Goal: Transaction & Acquisition: Purchase product/service

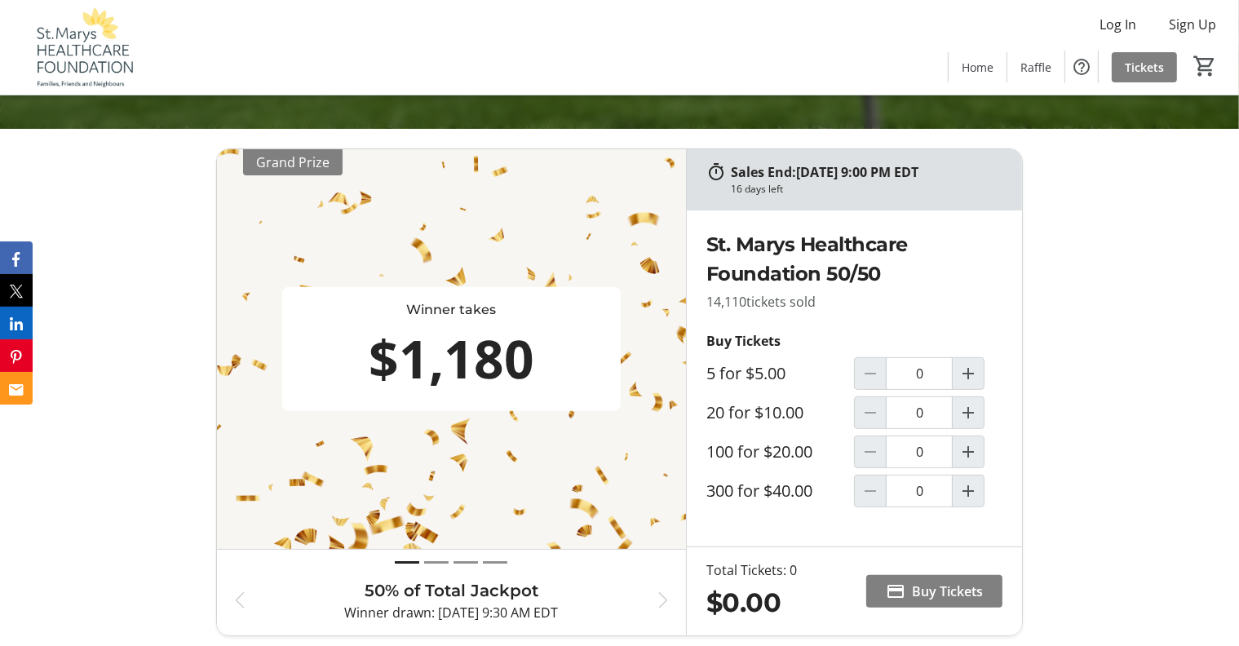
scroll to position [489, 0]
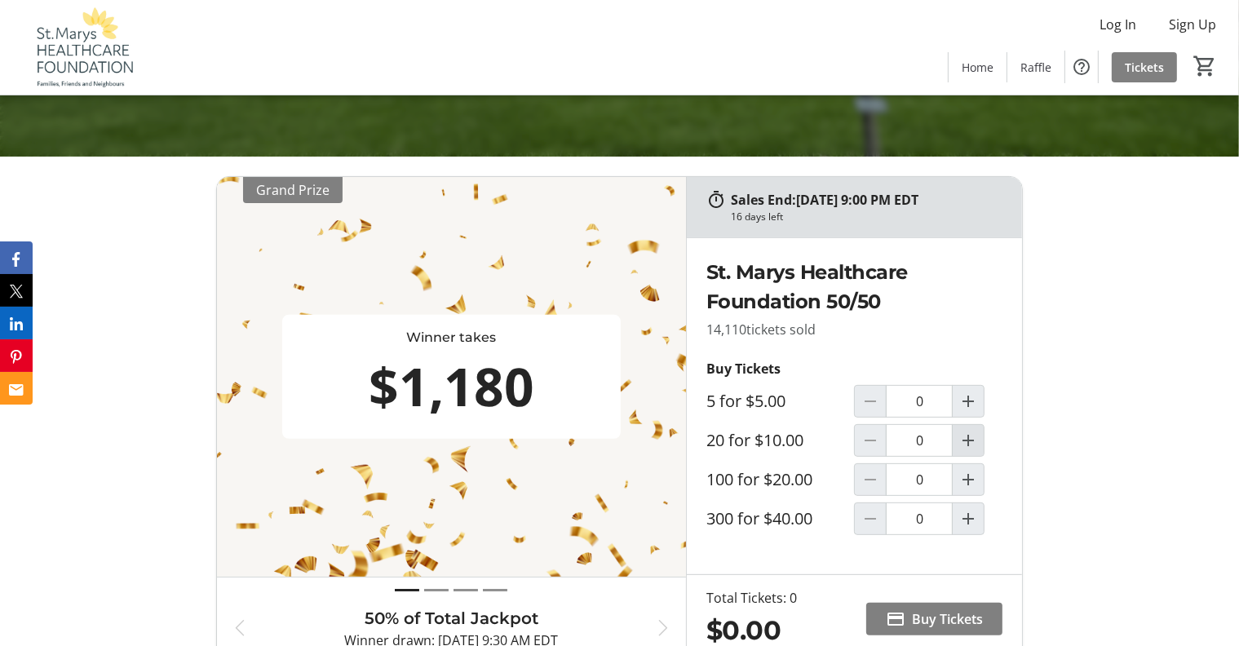
click at [970, 437] on mat-icon "Increment by one" at bounding box center [968, 441] width 20 height 20
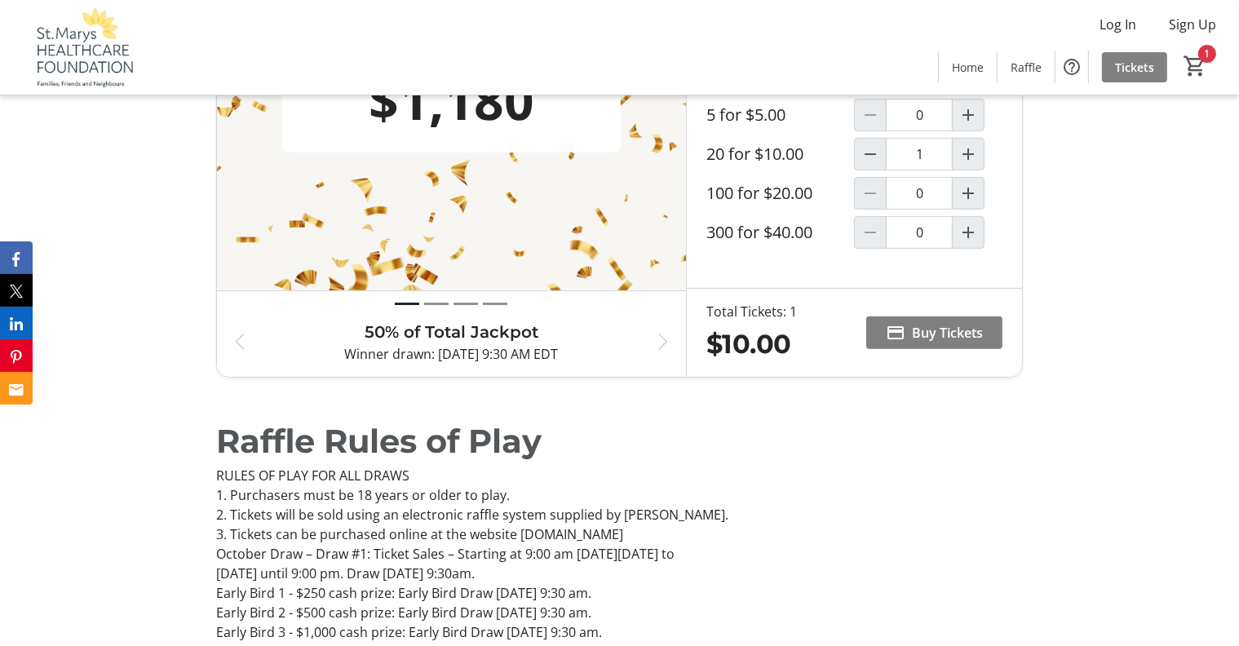
scroll to position [691, 0]
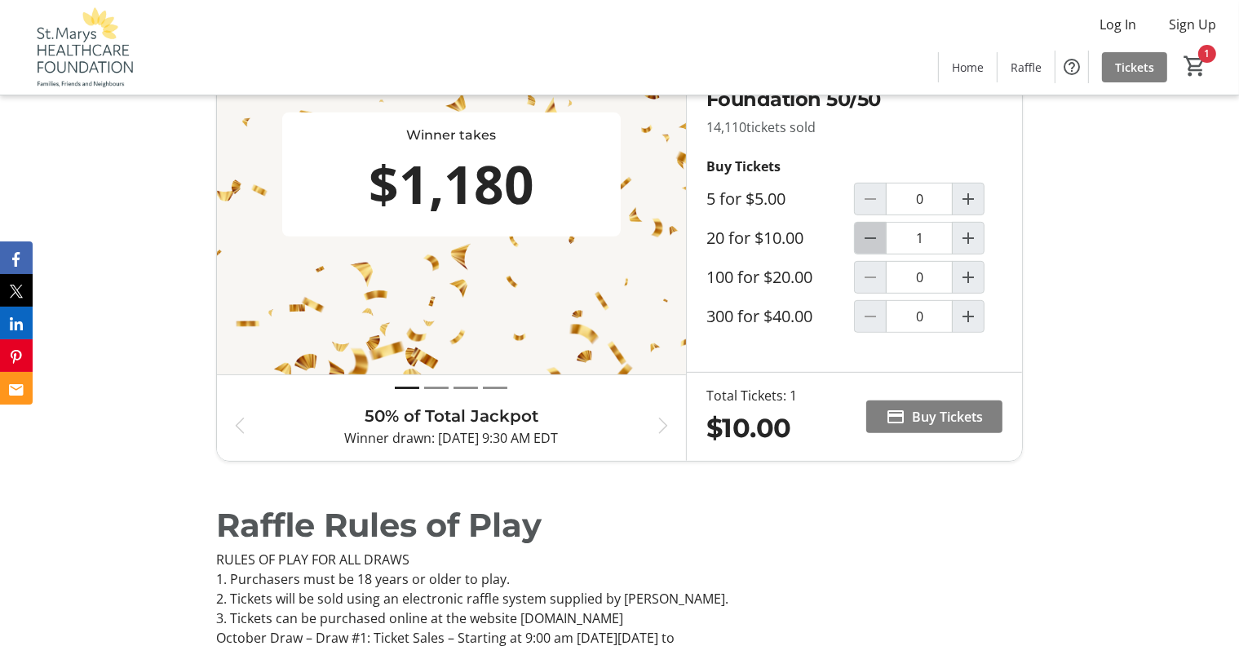
click at [868, 234] on mat-icon "Decrement by one" at bounding box center [870, 238] width 20 height 20
type input "0"
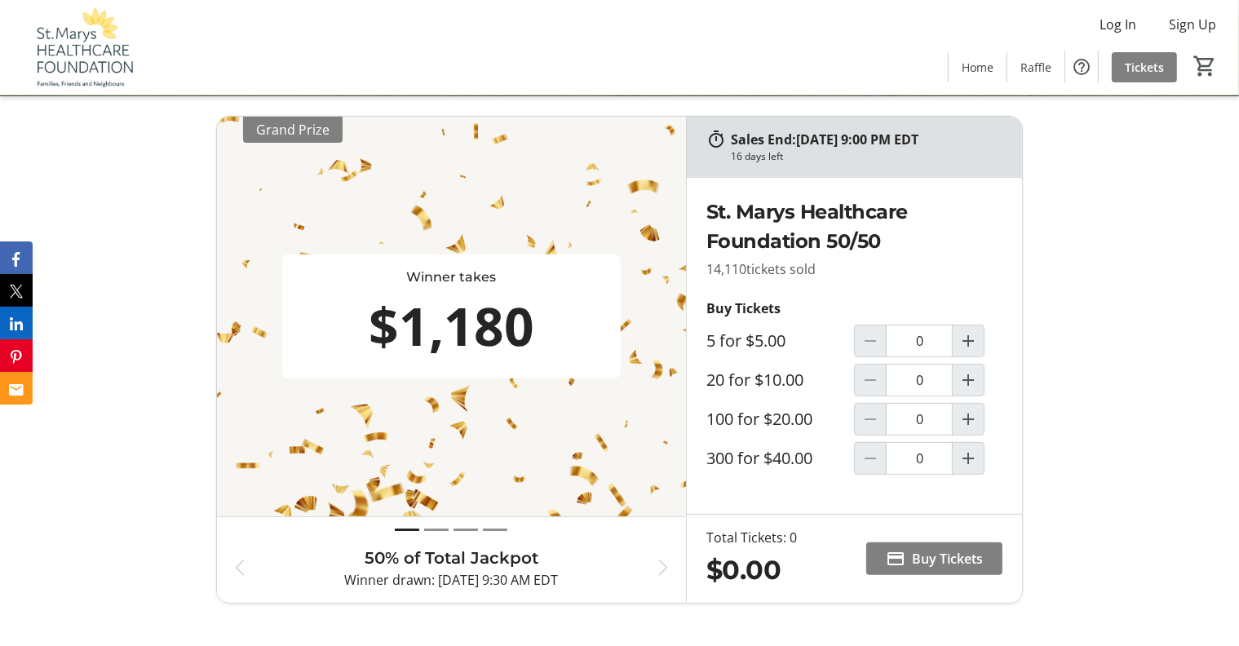
scroll to position [528, 0]
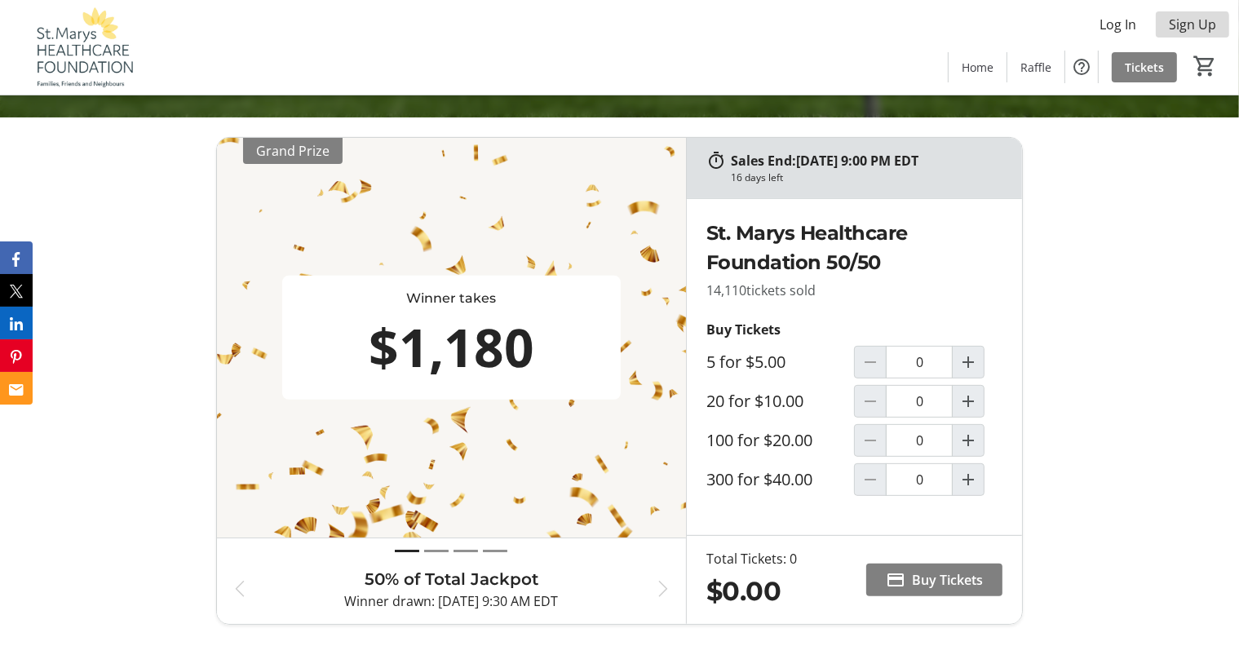
click at [1184, 27] on span "Sign Up" at bounding box center [1191, 25] width 47 height 20
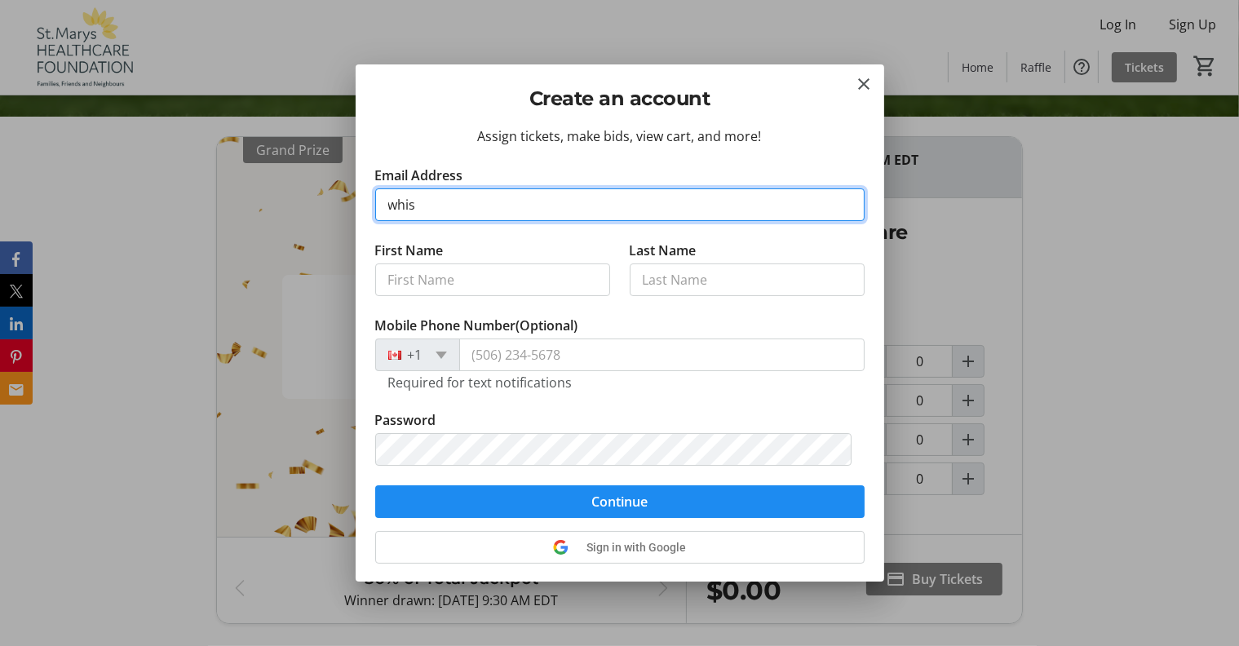
type input "[EMAIL_ADDRESS][DOMAIN_NAME]"
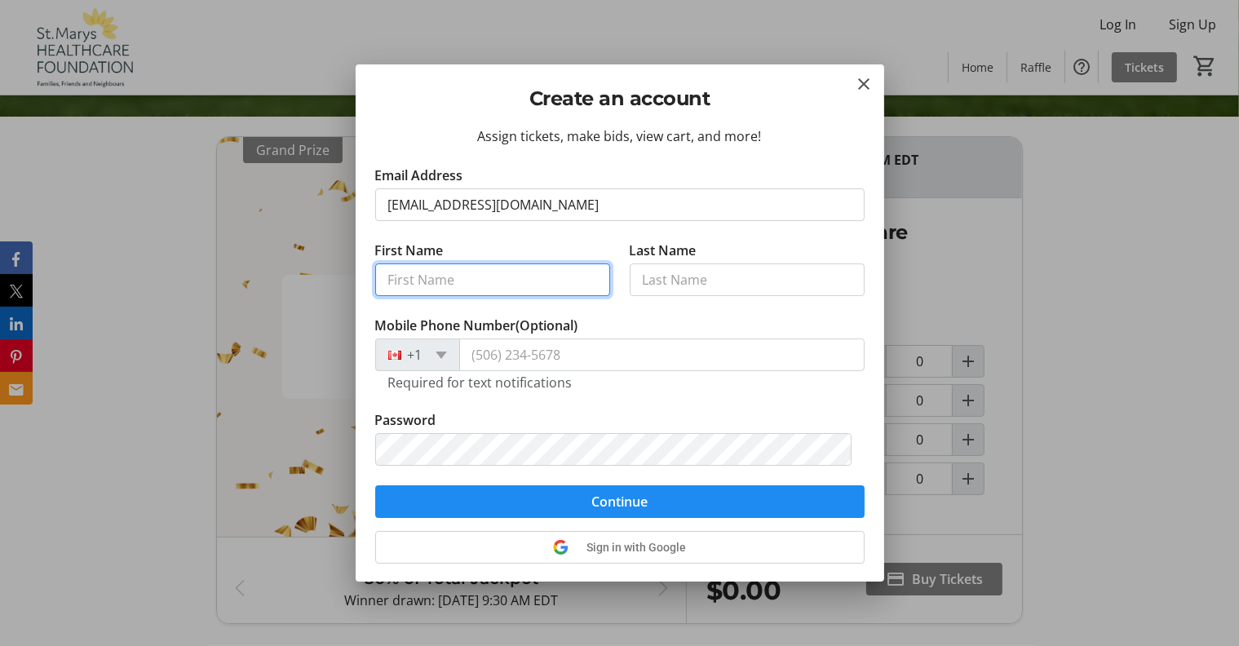
click at [391, 279] on input "First Name" at bounding box center [492, 279] width 235 height 33
type input "[PERSON_NAME]"
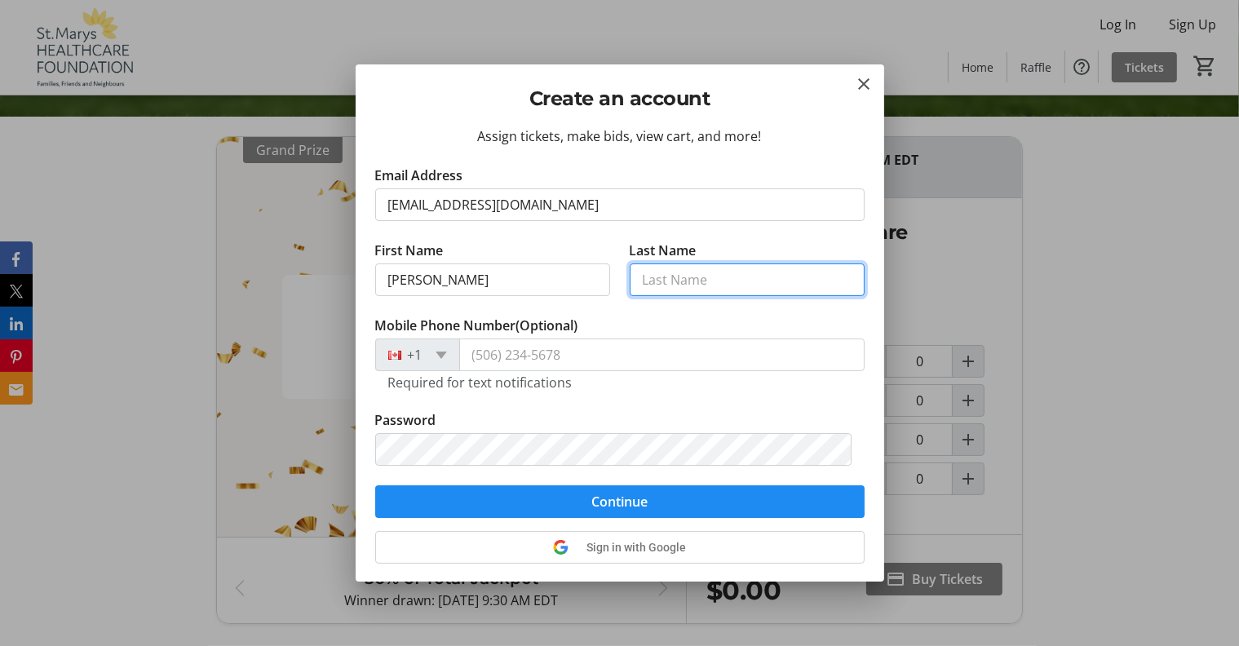
click at [639, 280] on input "Last Name" at bounding box center [746, 279] width 235 height 33
type input "Iredale"
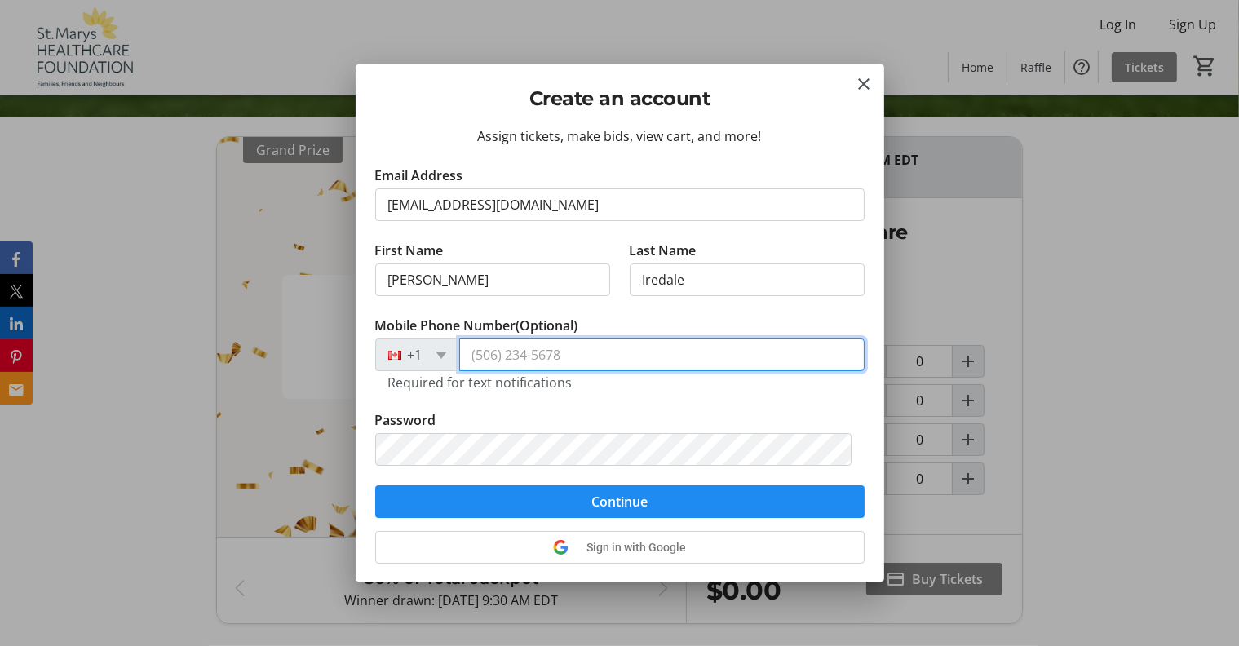
click at [468, 355] on input "Mobile Phone Number (Optional)" at bounding box center [661, 354] width 405 height 33
type input "[PHONE_NUMBER]"
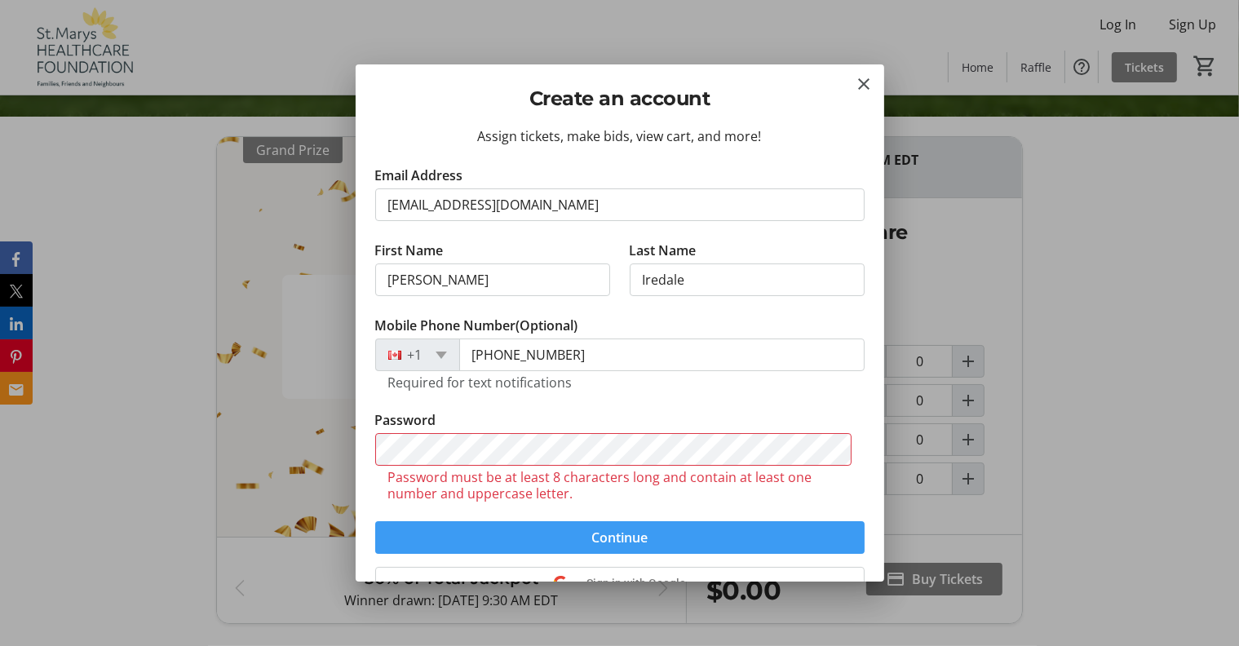
click at [643, 498] on form "Email Address [EMAIL_ADDRESS][DOMAIN_NAME] First Name [PERSON_NAME] Name Iredal…" at bounding box center [619, 360] width 489 height 388
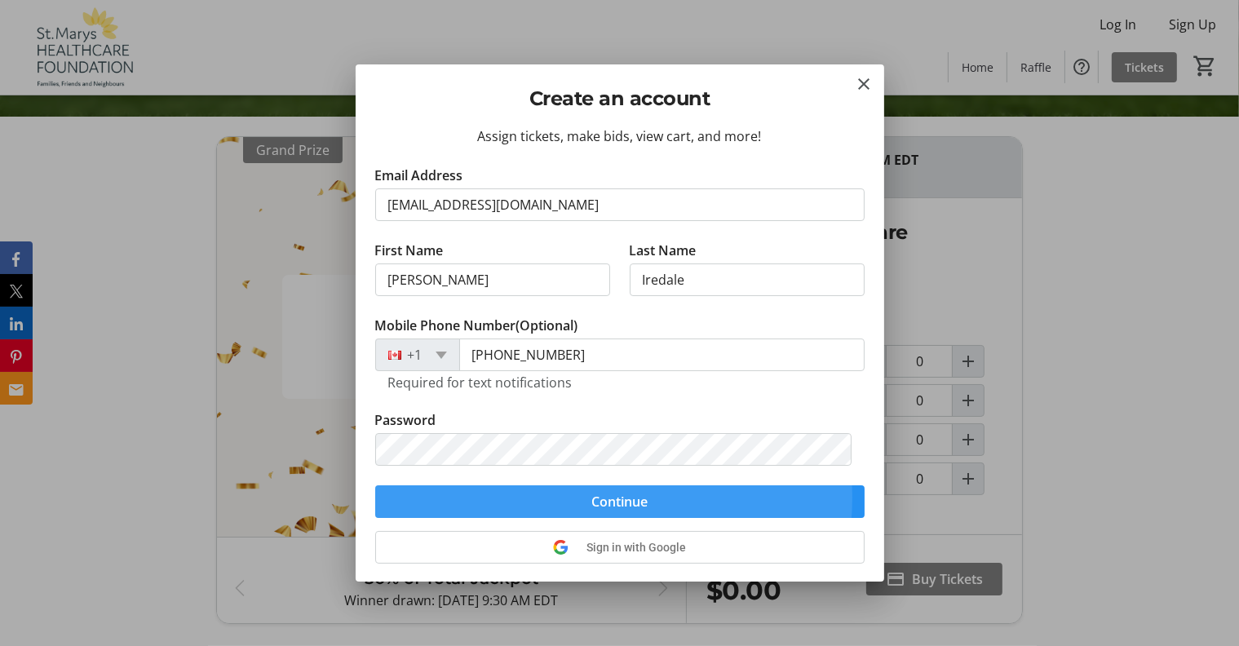
click at [591, 497] on span "Continue" at bounding box center [619, 502] width 56 height 20
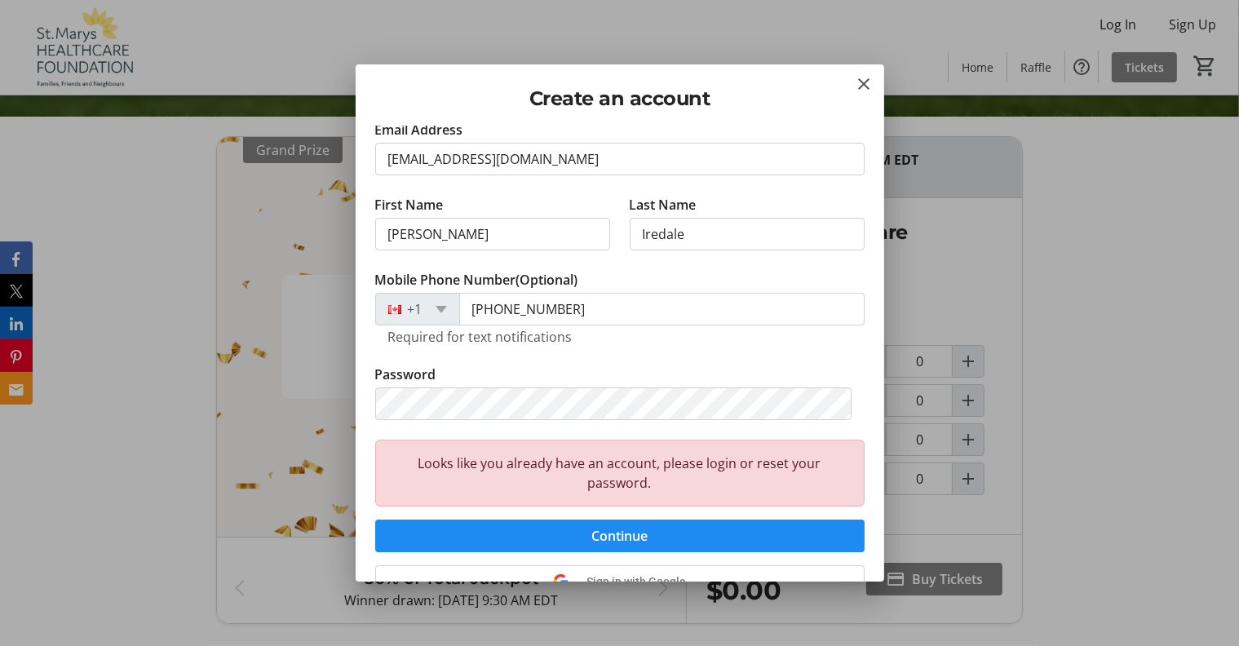
scroll to position [161, 0]
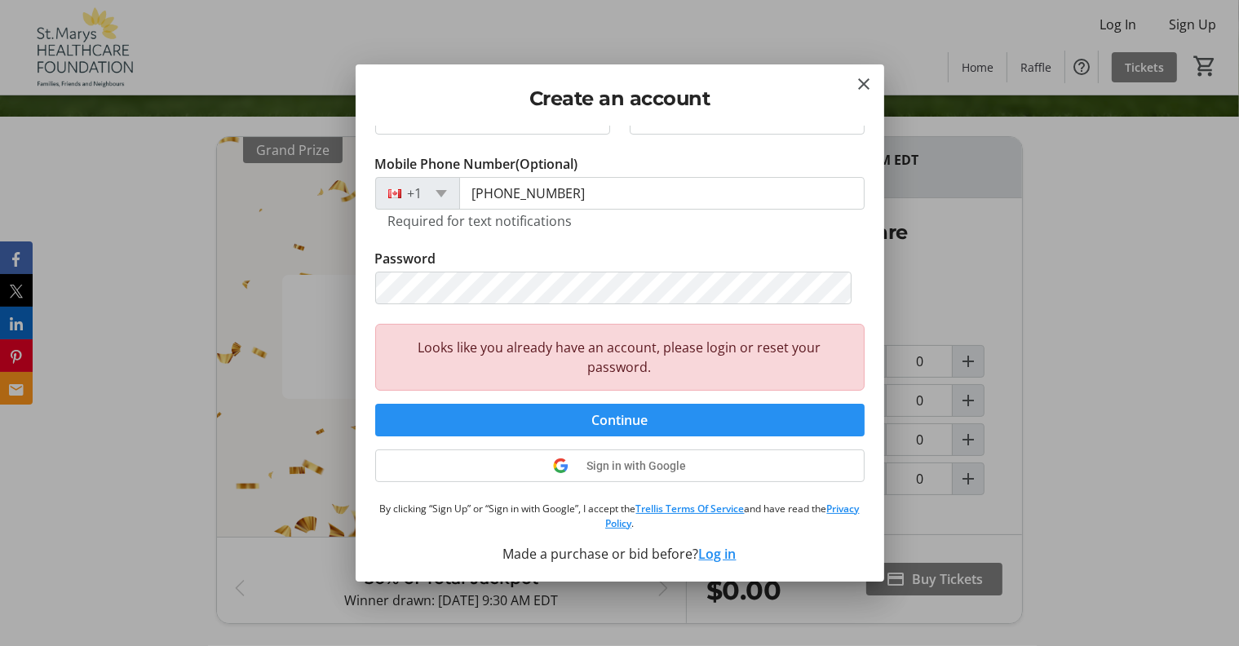
click at [646, 415] on span "submit" at bounding box center [619, 419] width 489 height 39
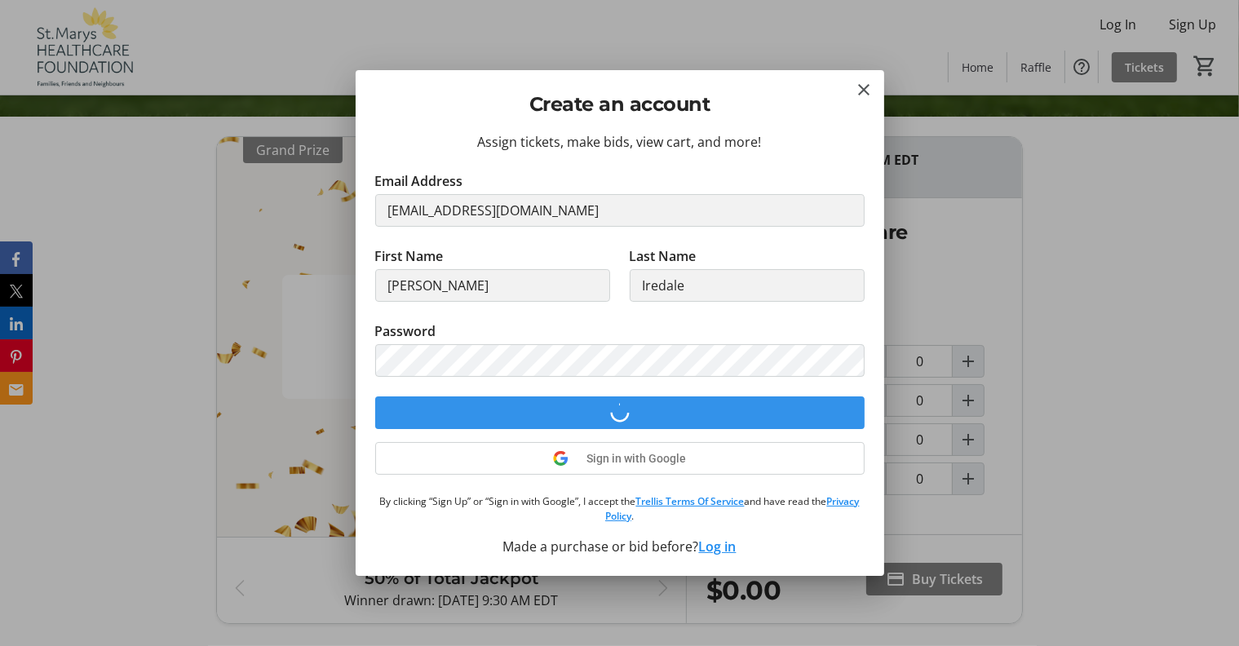
scroll to position [0, 0]
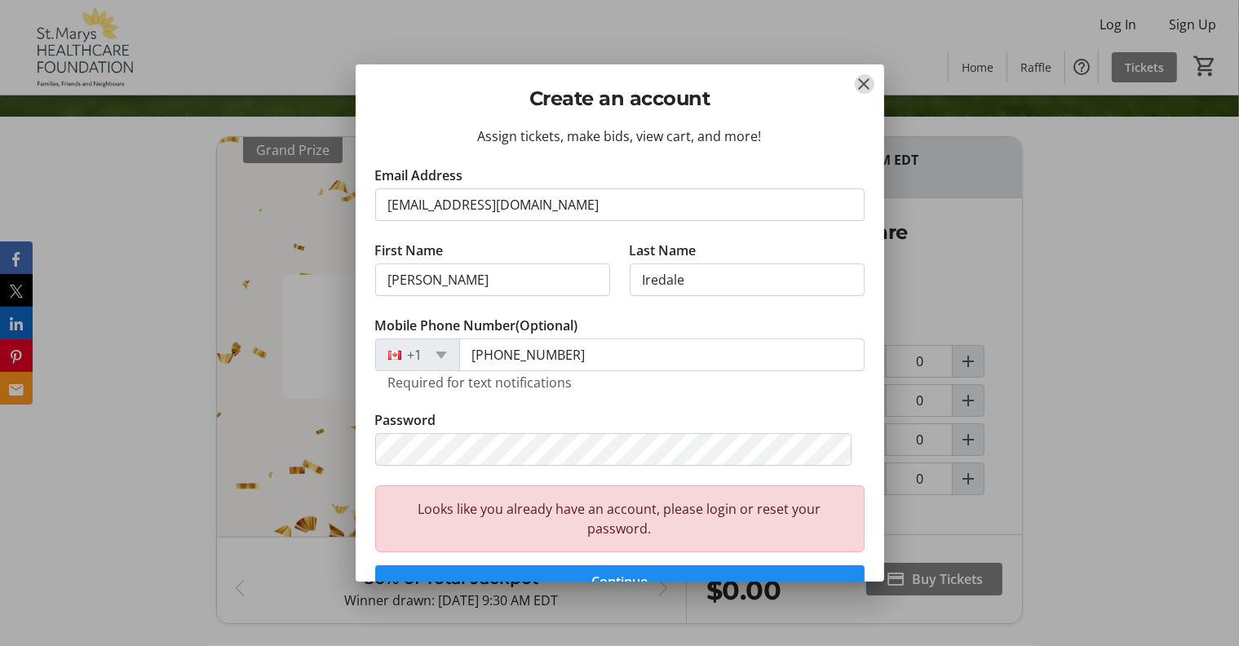
click at [864, 82] on mat-icon "Close" at bounding box center [865, 84] width 20 height 20
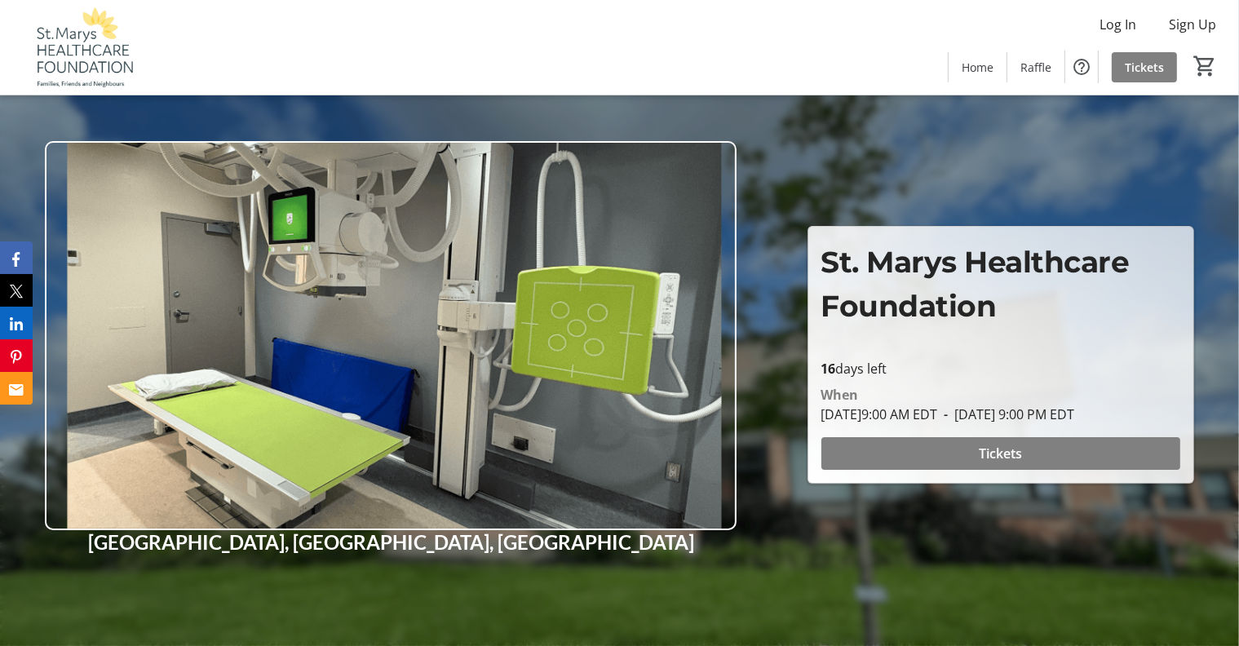
scroll to position [528, 0]
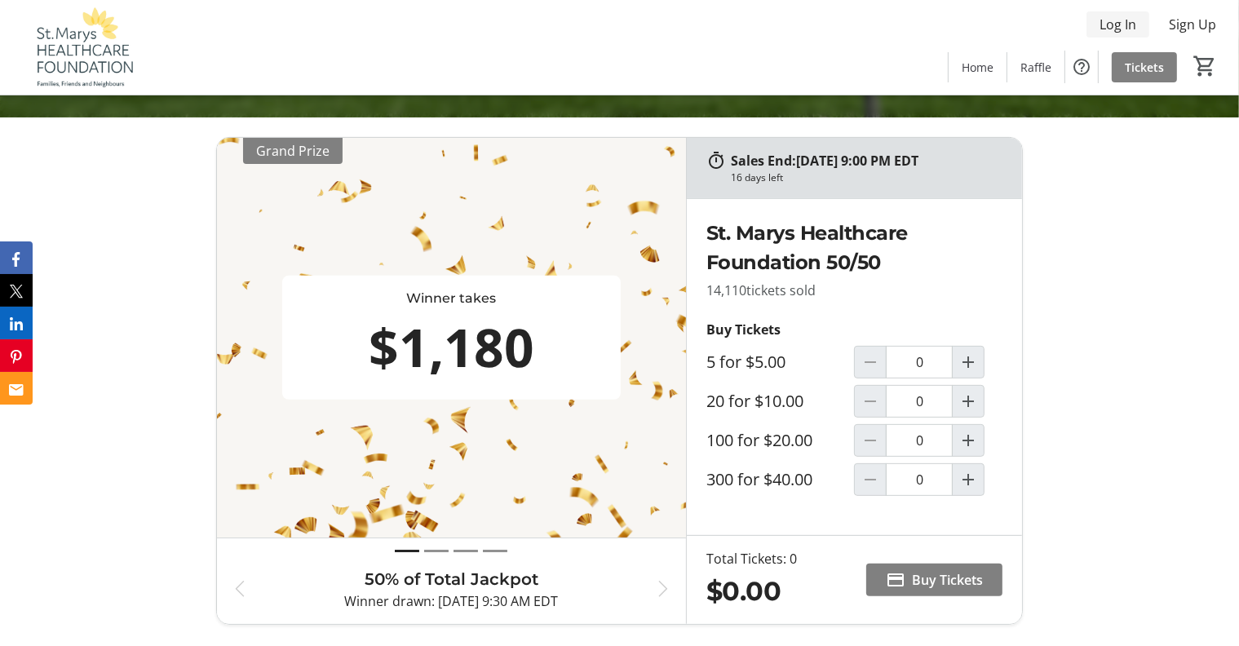
click at [1117, 23] on span "Log In" at bounding box center [1117, 25] width 37 height 20
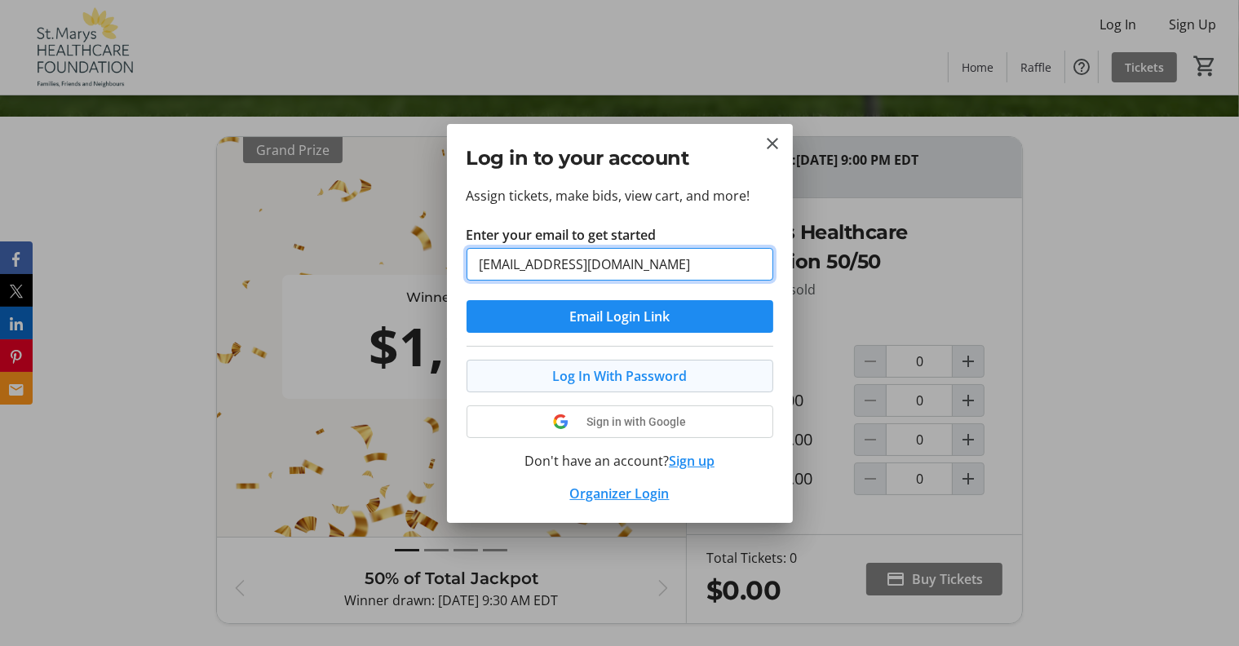
type input "[EMAIL_ADDRESS][DOMAIN_NAME]"
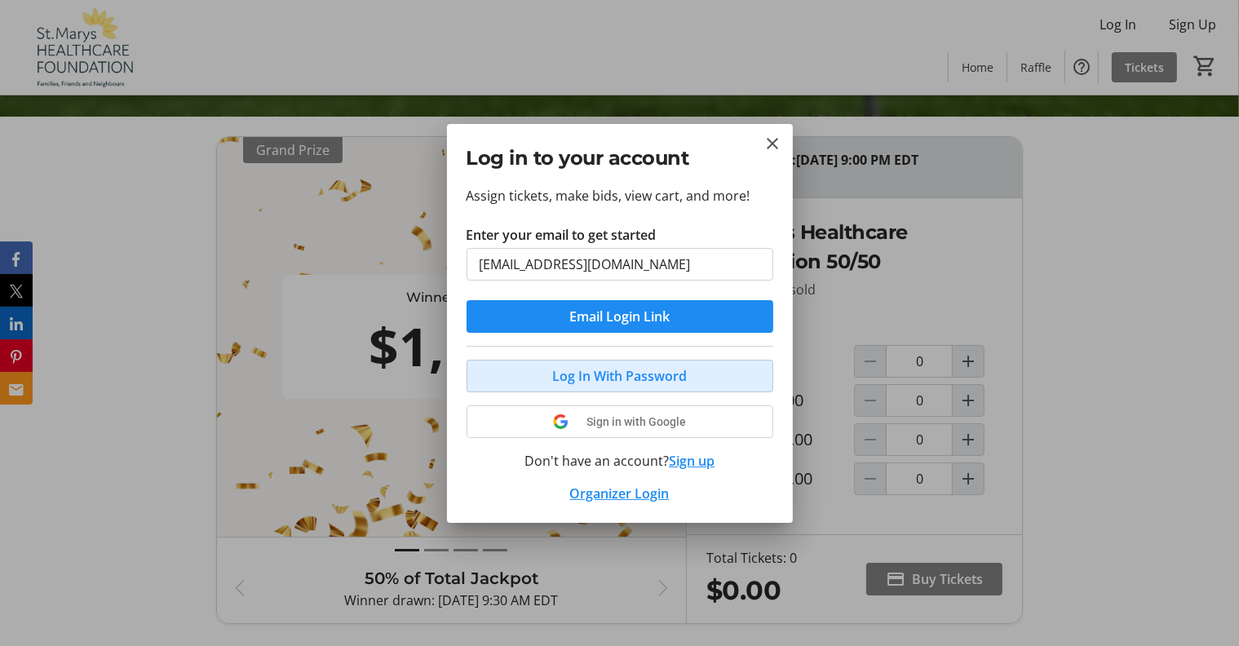
click at [638, 377] on span "Log In With Password" at bounding box center [619, 376] width 135 height 20
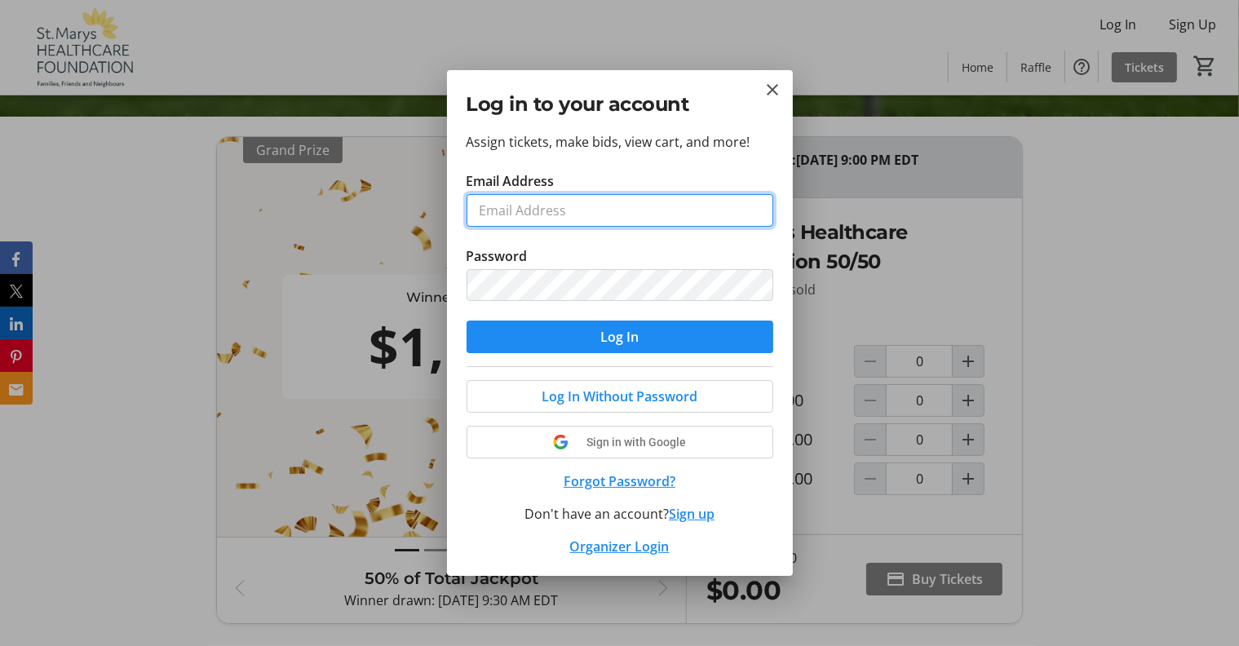
click at [483, 208] on input "Email Address" at bounding box center [619, 210] width 307 height 33
type input "[EMAIL_ADDRESS][DOMAIN_NAME]"
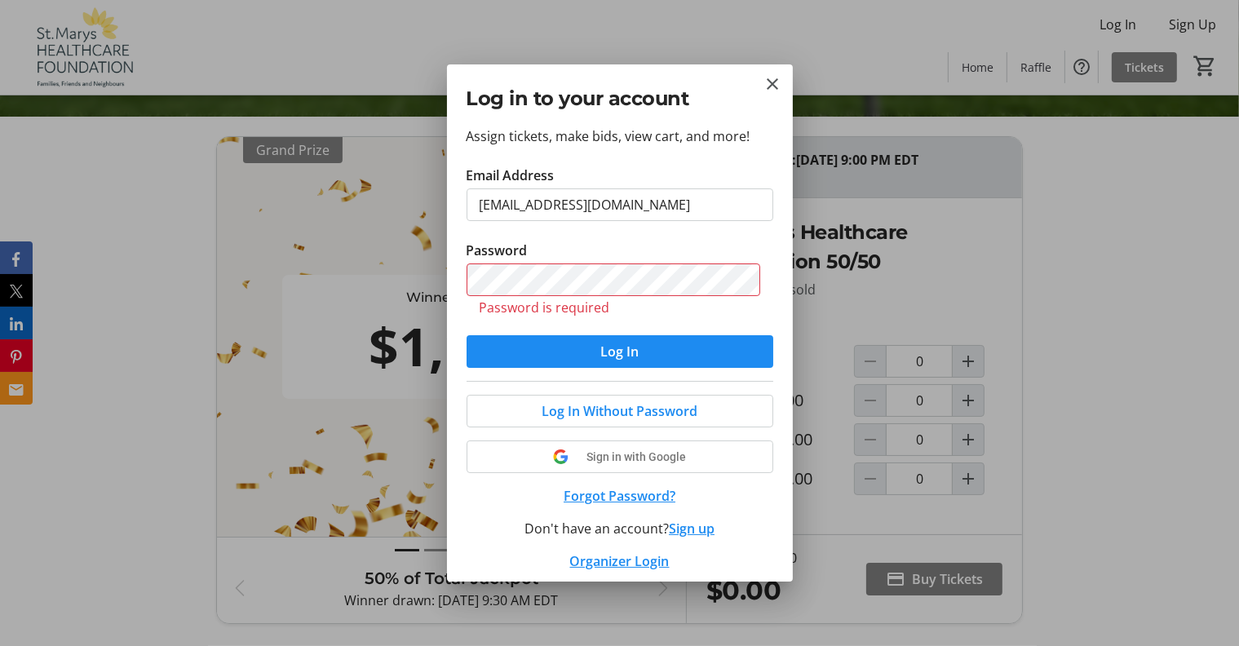
click at [636, 479] on div "Log In Without Password Sign in with Google Forgot Password? Don't have an acco…" at bounding box center [619, 476] width 307 height 190
click at [638, 492] on button "Forgot Password?" at bounding box center [619, 496] width 307 height 20
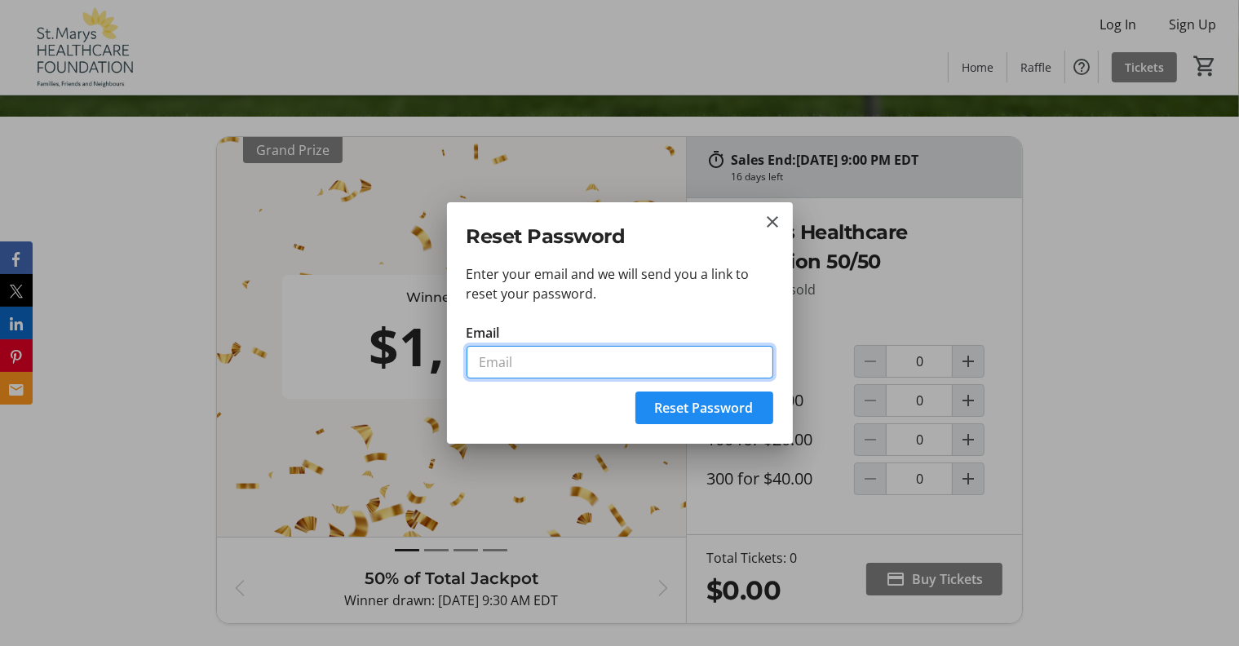
click at [480, 363] on input "Email" at bounding box center [619, 362] width 307 height 33
type input "[EMAIL_ADDRESS][DOMAIN_NAME]"
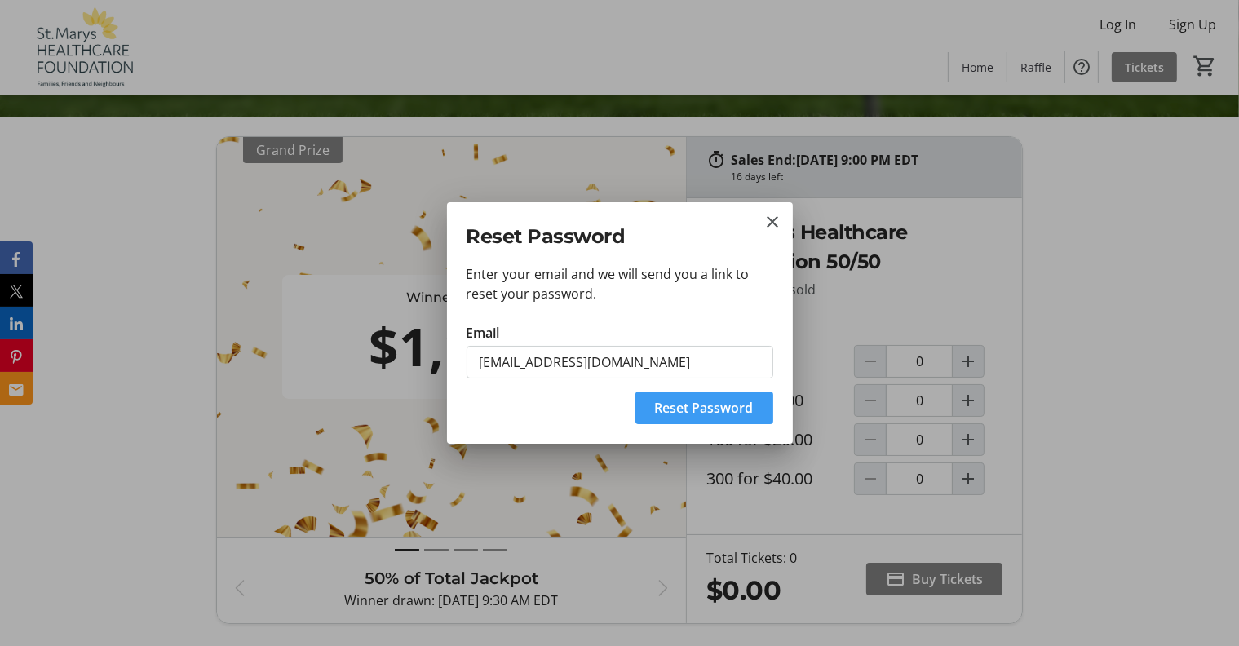
click at [694, 404] on span "Reset Password" at bounding box center [704, 408] width 99 height 20
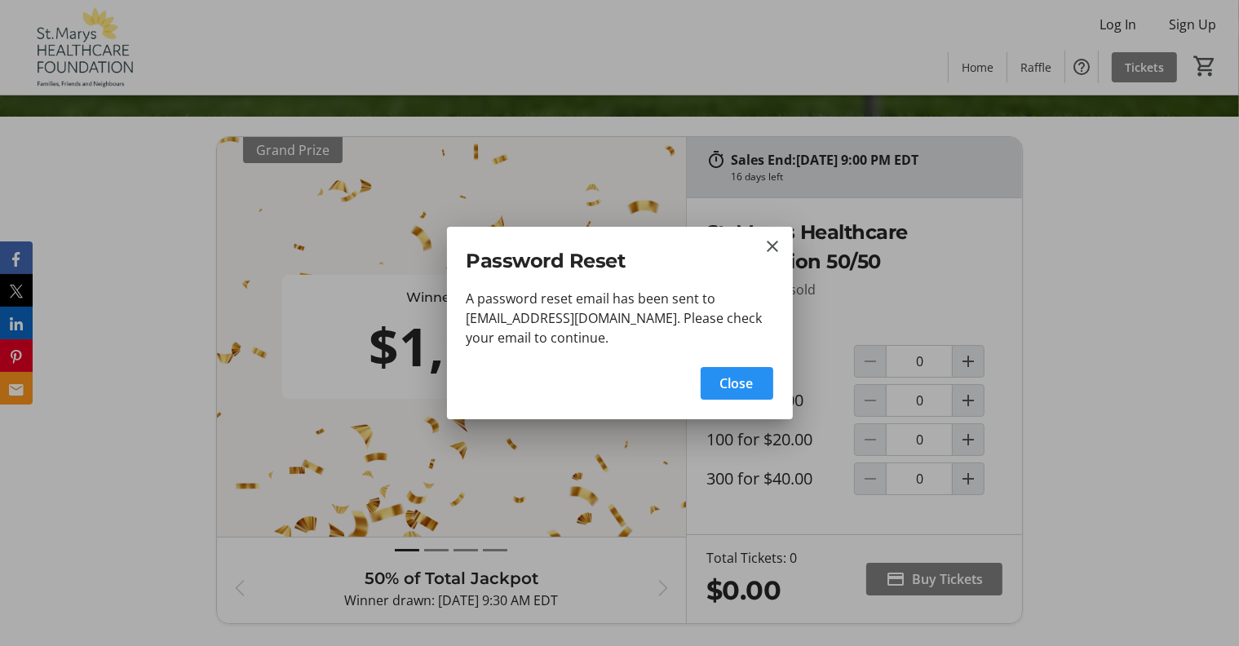
click at [749, 381] on span "Close" at bounding box center [736, 383] width 33 height 20
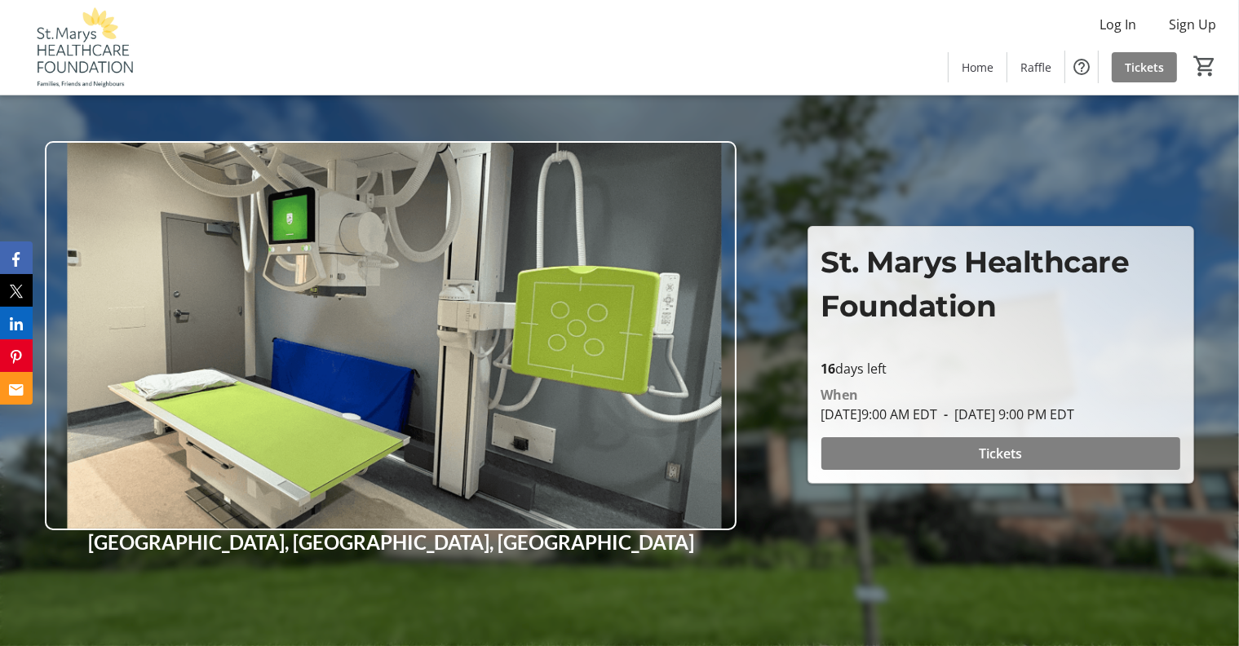
scroll to position [528, 0]
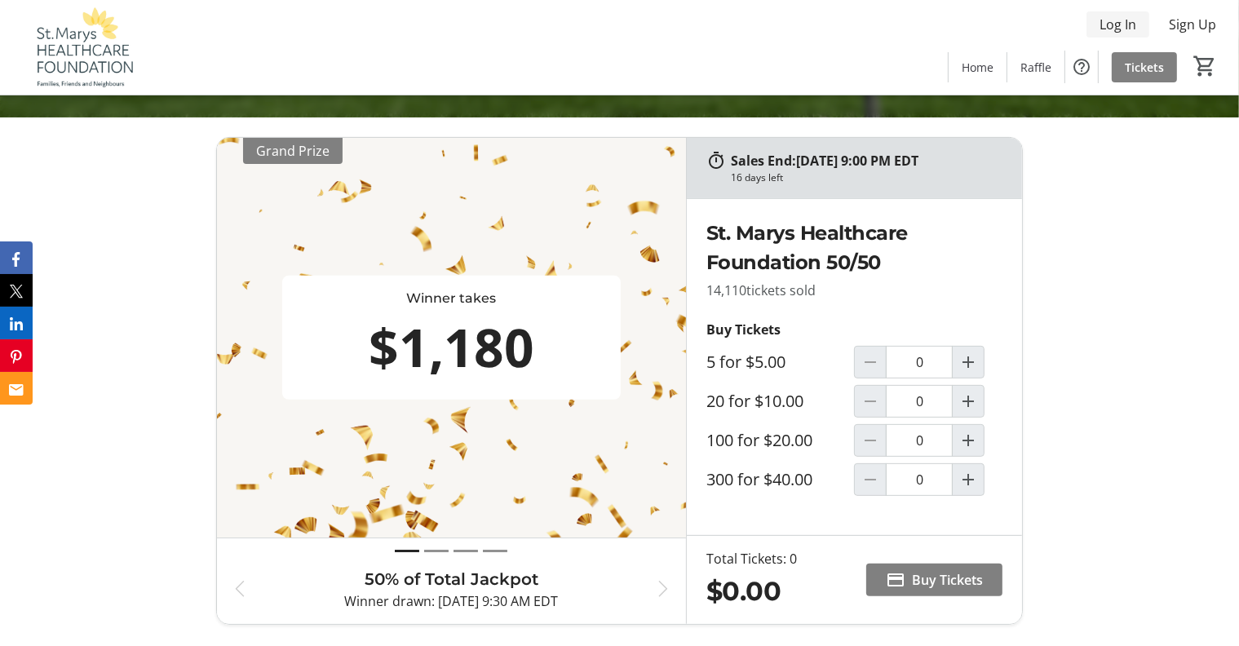
click at [1119, 23] on span "Log In" at bounding box center [1117, 25] width 37 height 20
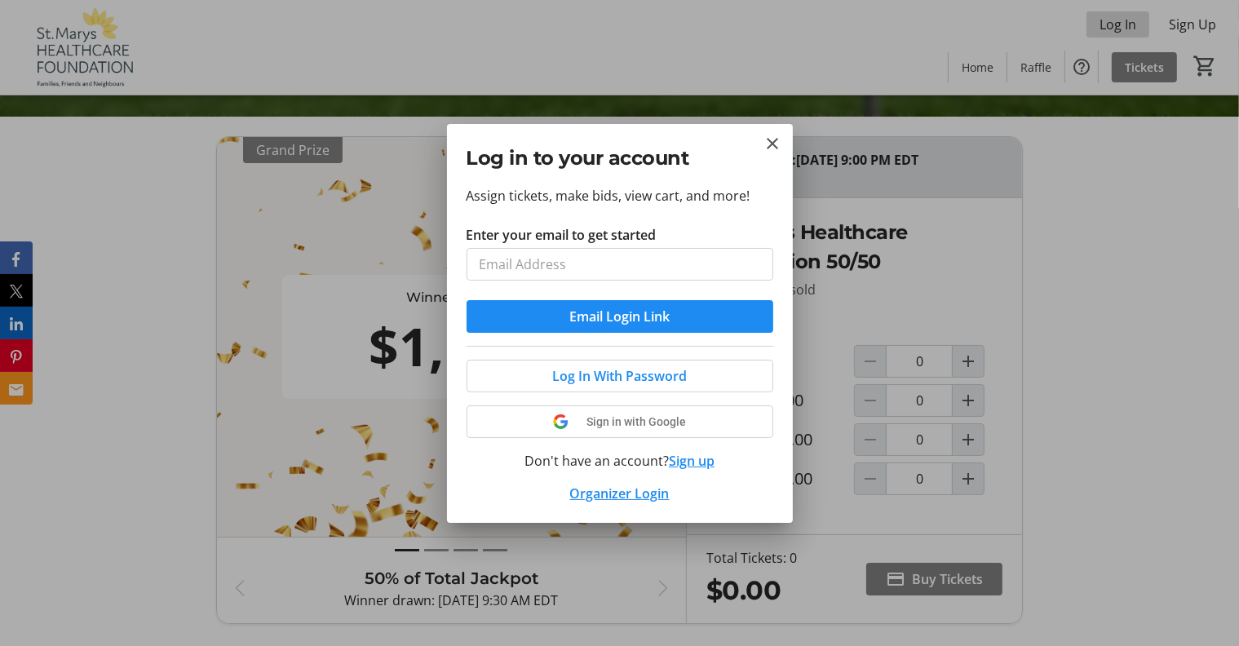
scroll to position [0, 0]
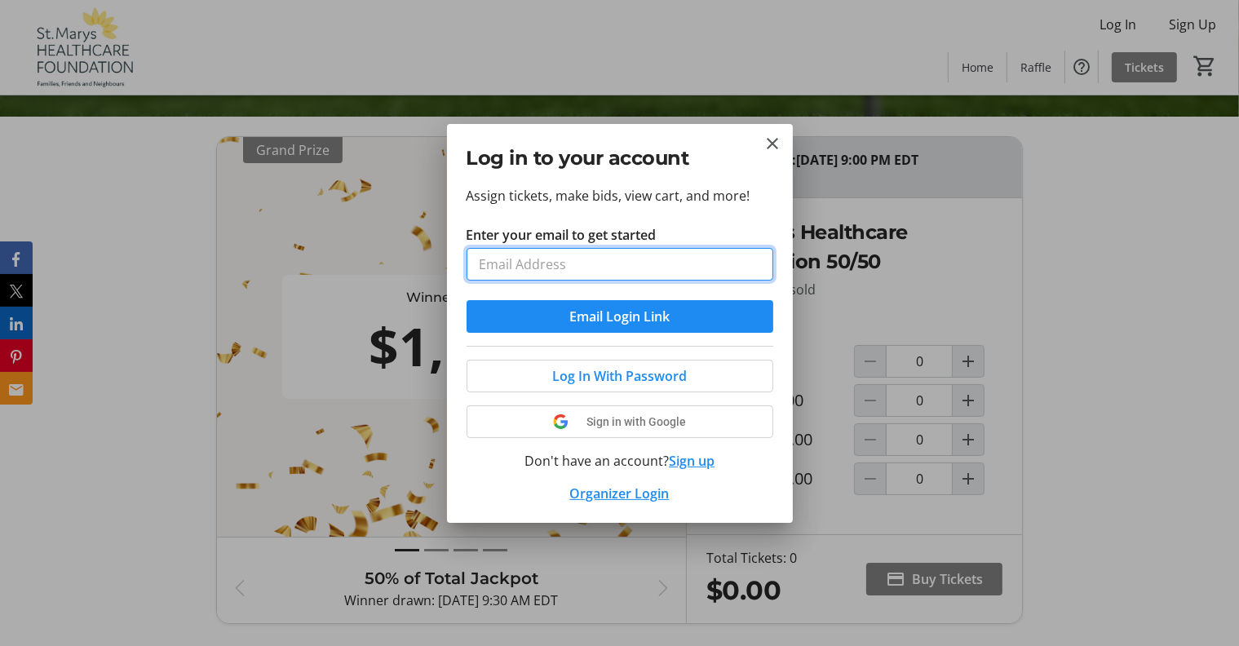
click at [483, 264] on input "Enter your email to get started" at bounding box center [619, 264] width 307 height 33
type input "[EMAIL_ADDRESS][DOMAIN_NAME]"
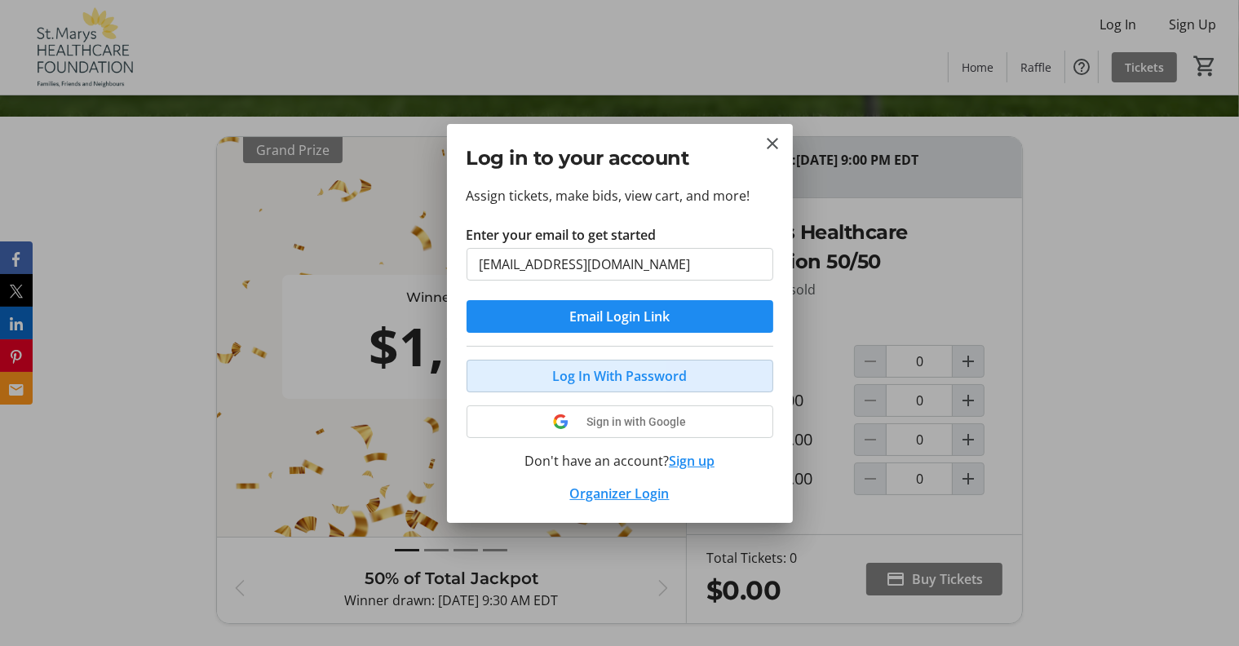
click at [512, 375] on span at bounding box center [619, 375] width 305 height 39
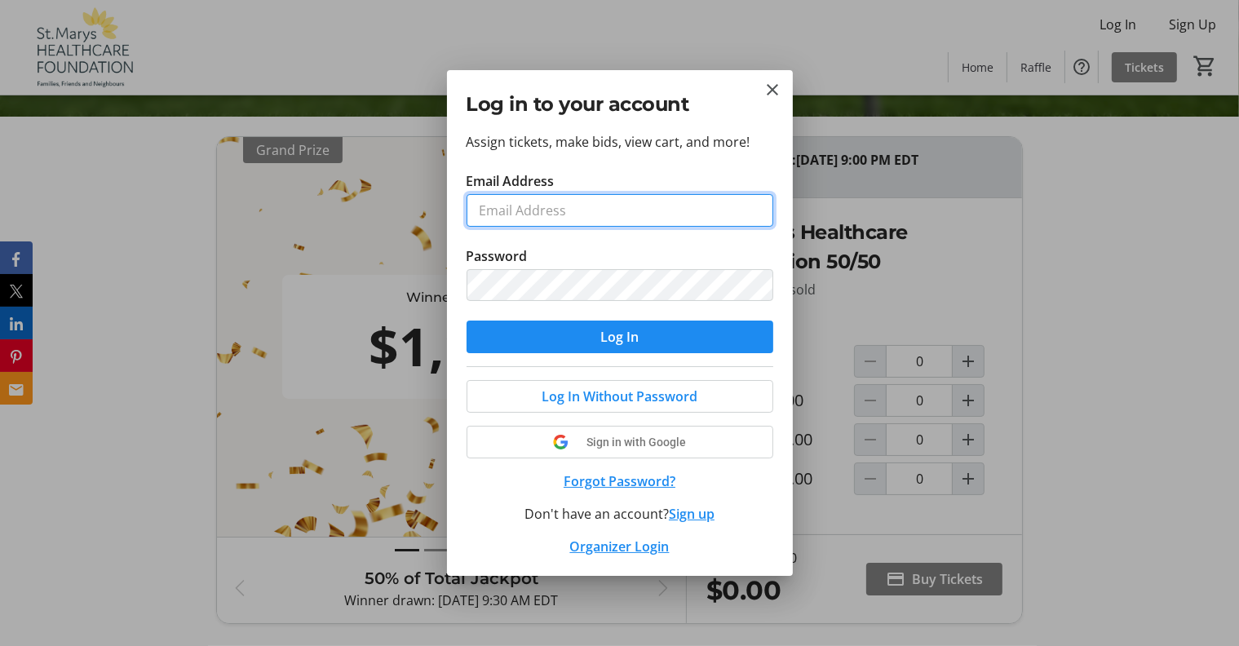
click at [483, 210] on input "Email Address" at bounding box center [619, 210] width 307 height 33
type input "[EMAIL_ADDRESS][DOMAIN_NAME]"
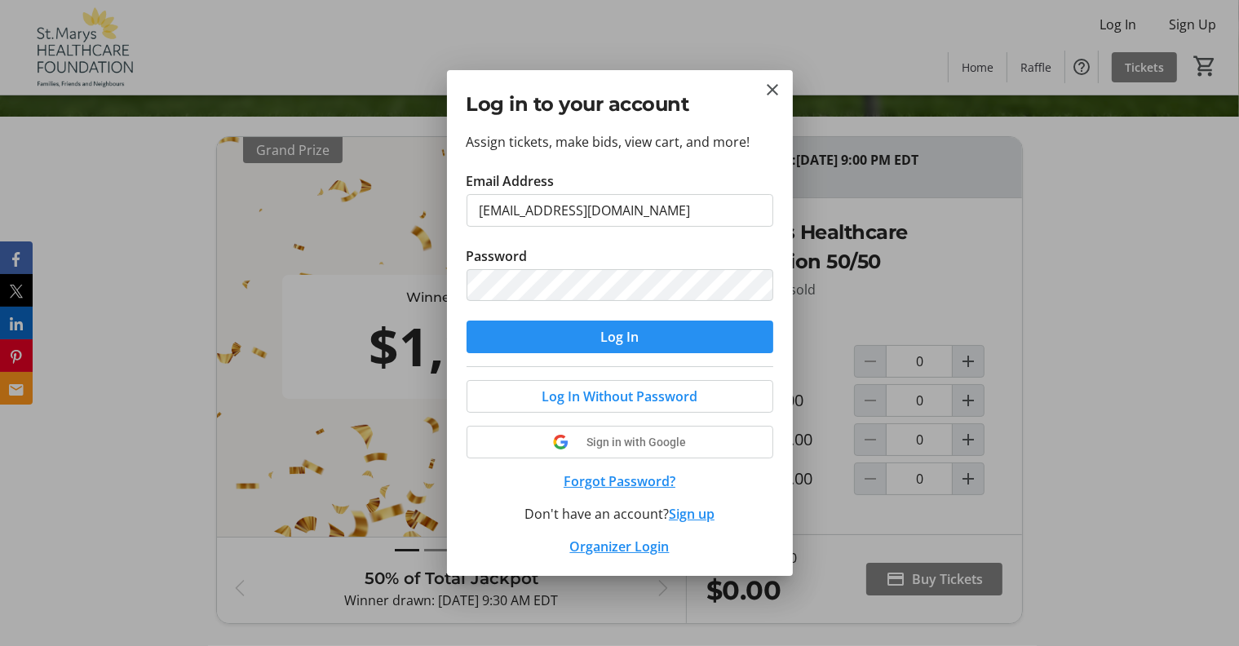
click at [672, 331] on span "submit" at bounding box center [619, 336] width 307 height 39
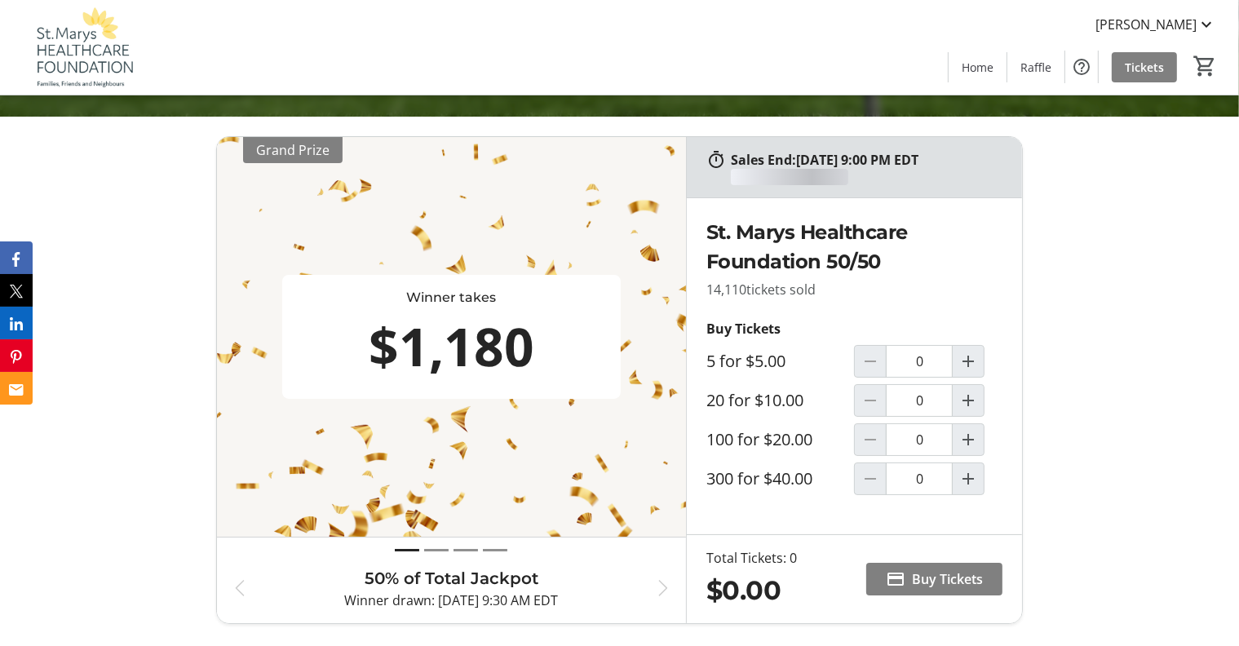
scroll to position [528, 0]
click at [970, 397] on mat-icon "Increment by one" at bounding box center [968, 401] width 20 height 20
type input "1"
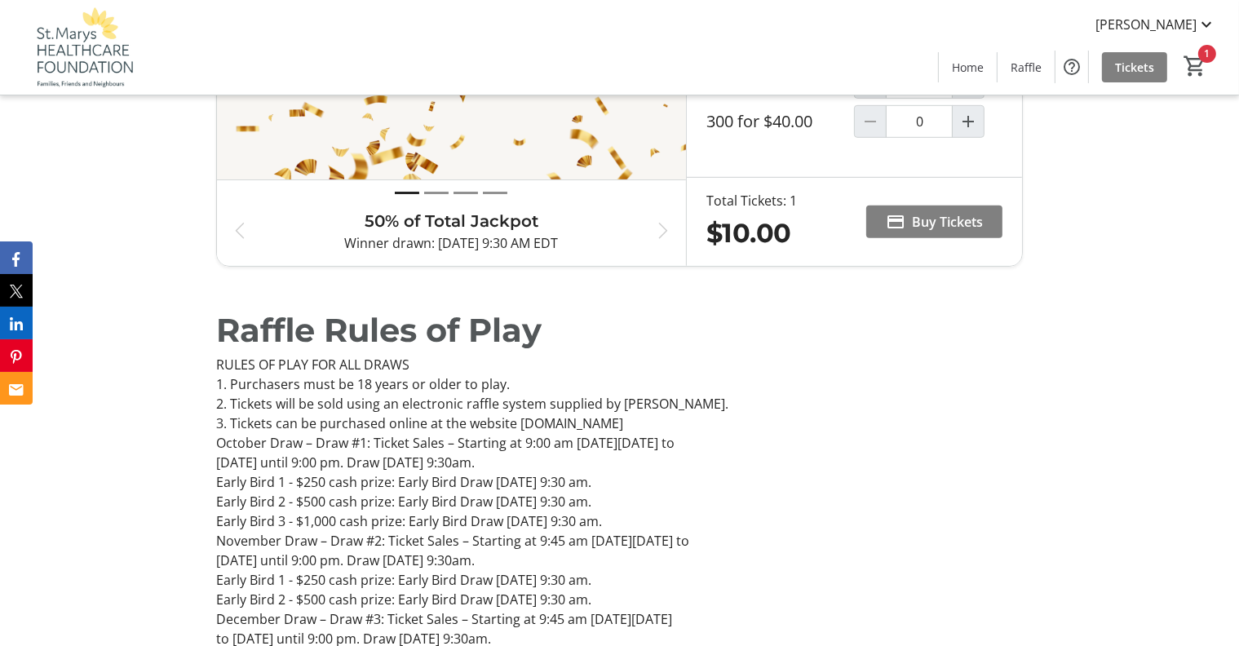
scroll to position [936, 0]
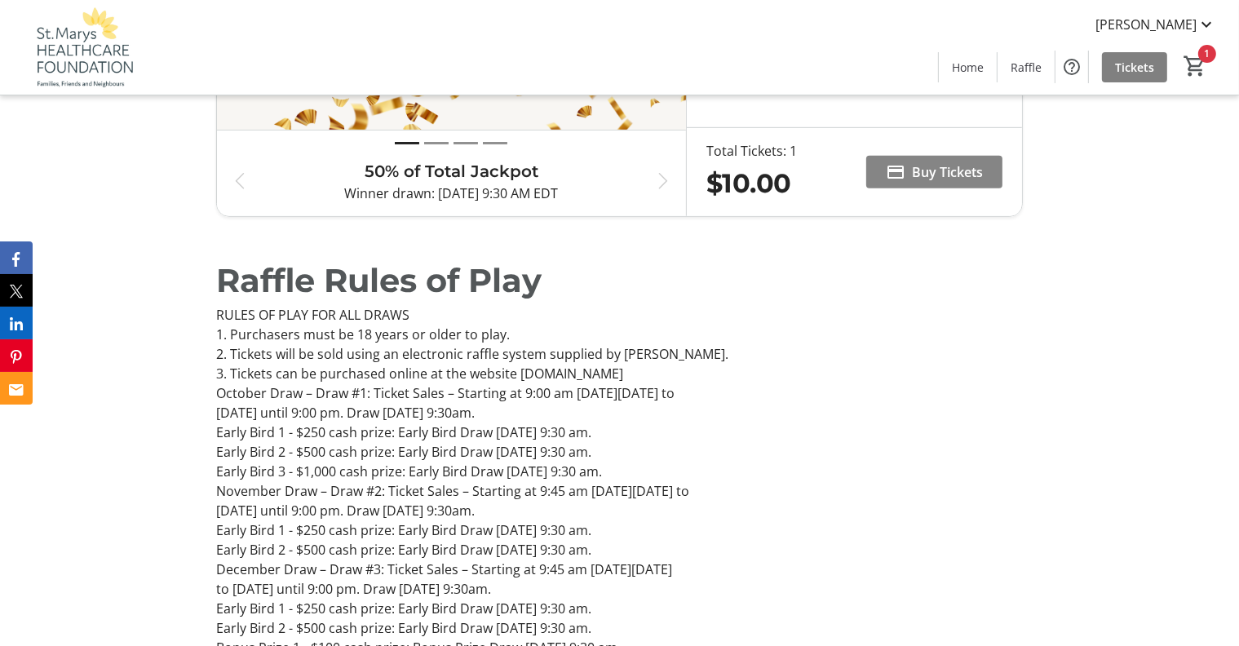
click at [965, 168] on span "Buy Tickets" at bounding box center [947, 172] width 71 height 20
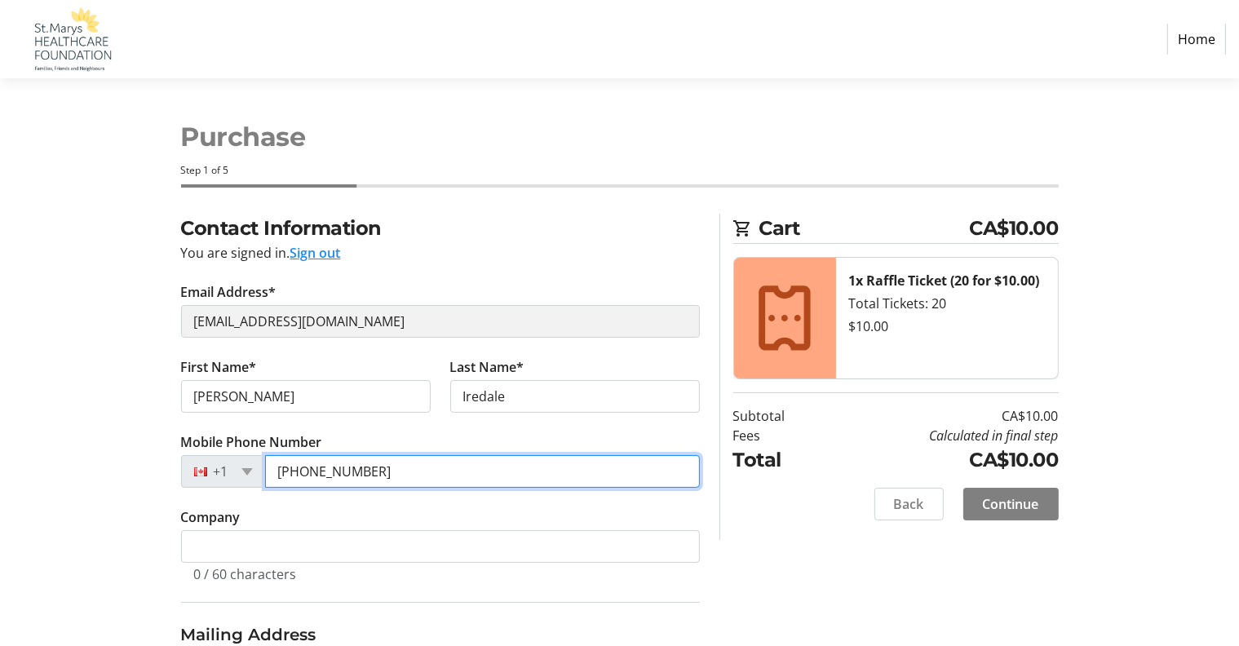
click at [372, 469] on input "[PHONE_NUMBER]" at bounding box center [482, 471] width 435 height 33
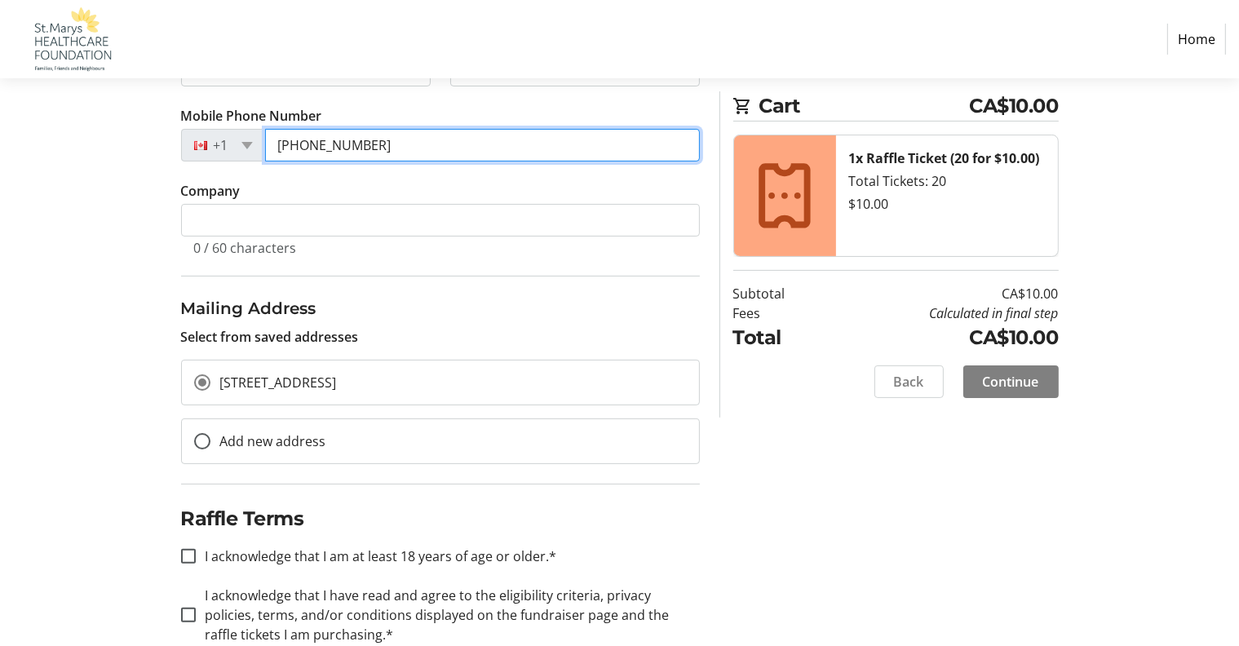
scroll to position [362, 0]
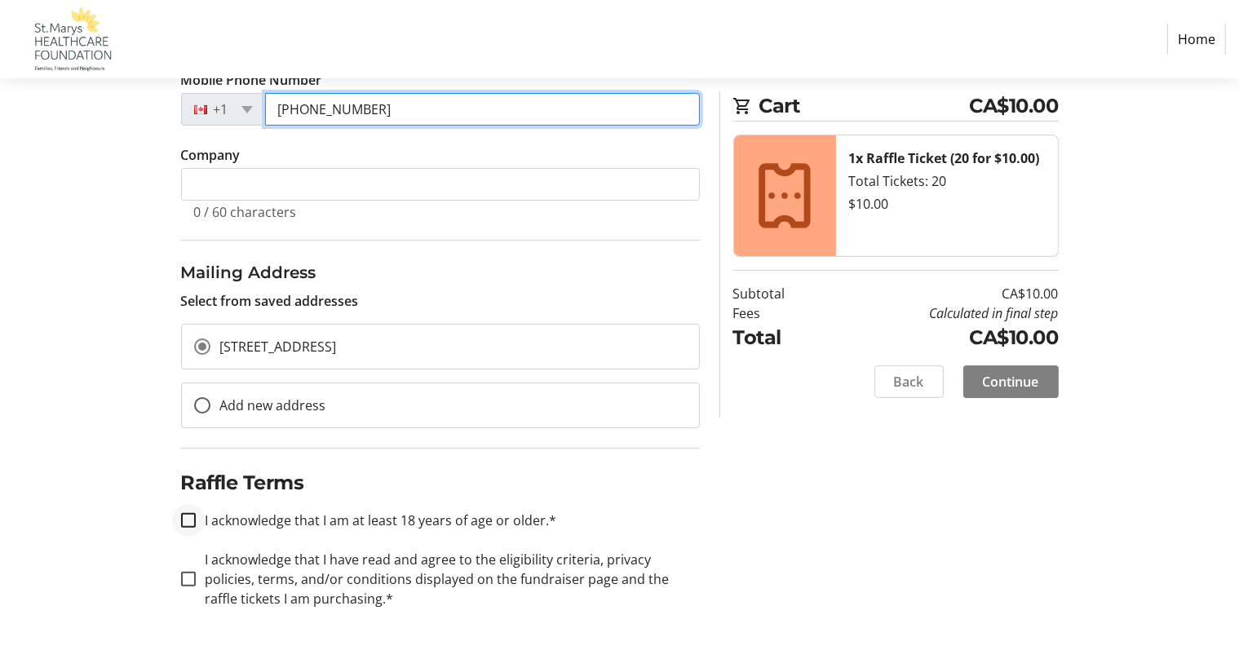
type input "[PHONE_NUMBER]"
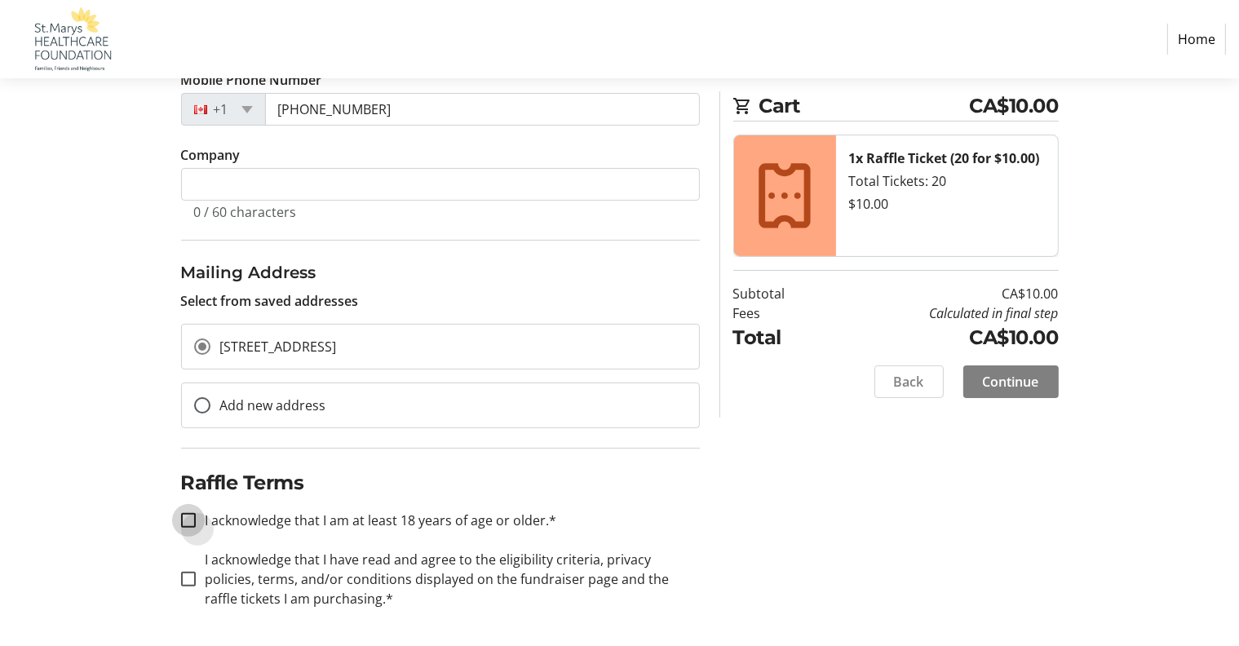
click at [194, 514] on input "I acknowledge that I am at least 18 years of age or older.*" at bounding box center [188, 520] width 15 height 15
checkbox input "true"
click at [189, 572] on input "I acknowledge that I have read and agree to the eligibility criteria, privacy p…" at bounding box center [188, 579] width 15 height 15
checkbox input "true"
click at [1029, 378] on span "Continue" at bounding box center [1011, 382] width 56 height 20
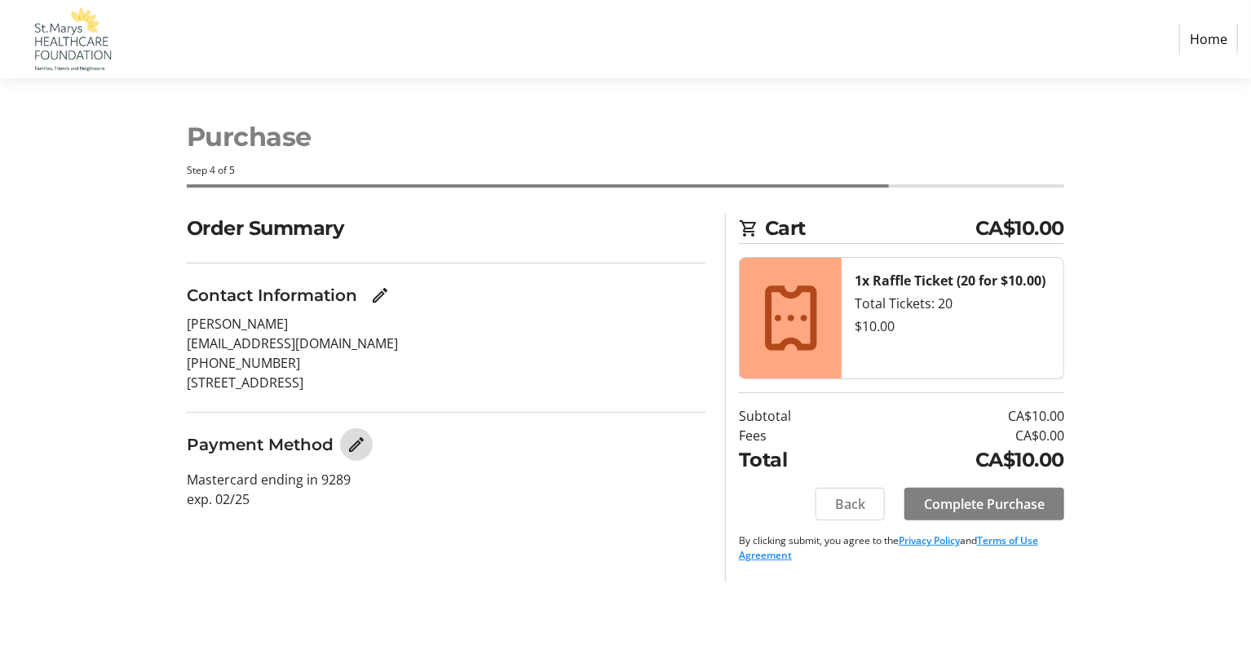
click at [359, 439] on mat-icon "Edit Payment Method" at bounding box center [357, 445] width 20 height 20
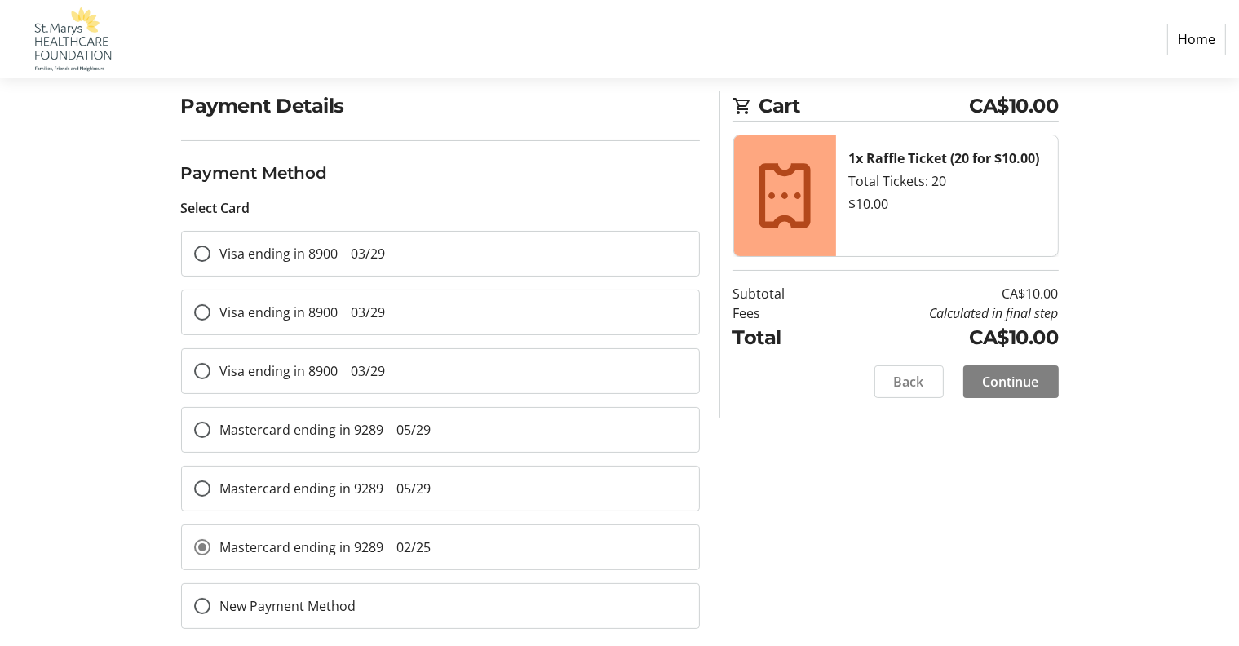
scroll to position [135, 0]
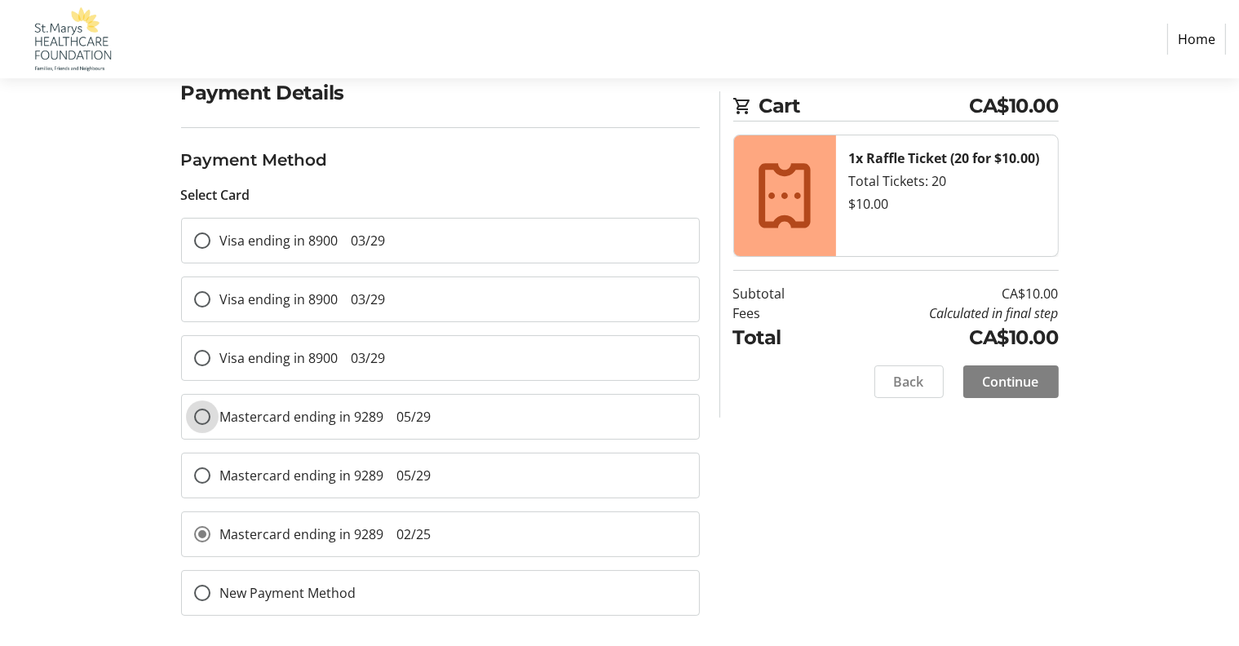
click at [201, 417] on input "Mastercard ending in 9289 05/29" at bounding box center [202, 416] width 16 height 16
radio input "true"
click at [1009, 378] on span "Continue" at bounding box center [1011, 382] width 56 height 20
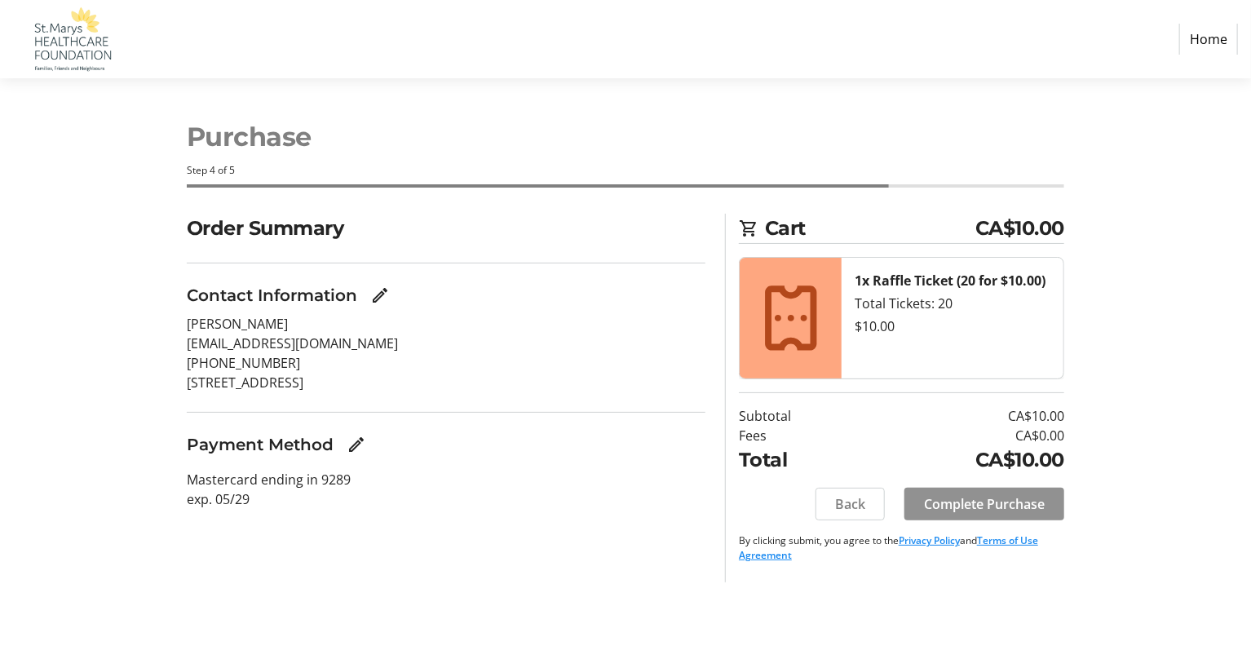
click at [1011, 502] on span "Complete Purchase" at bounding box center [984, 504] width 121 height 20
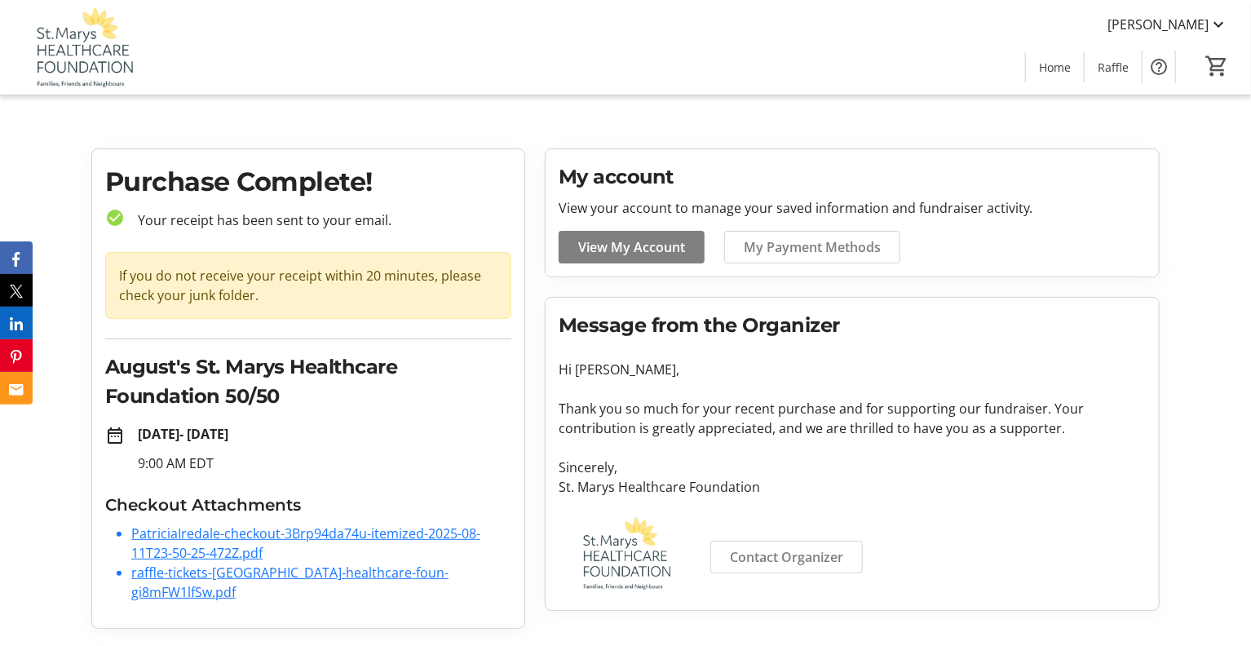
click at [336, 570] on link "raffle-tickets-[GEOGRAPHIC_DATA]-healthcare-foun-gi8mFW1lfSw.pdf" at bounding box center [289, 582] width 317 height 38
click at [323, 531] on link "PatriciaIredale-checkout-3Brp94da74u-itemized-2025-08-11T23-50-25-472Z.pdf" at bounding box center [305, 543] width 349 height 38
click at [1101, 122] on tr-root "[PERSON_NAME] Home Raffle 0 Home Raffle Purchase Complete! check_circle Your re…" at bounding box center [625, 321] width 1251 height 642
click at [660, 244] on span "View My Account" at bounding box center [631, 247] width 107 height 20
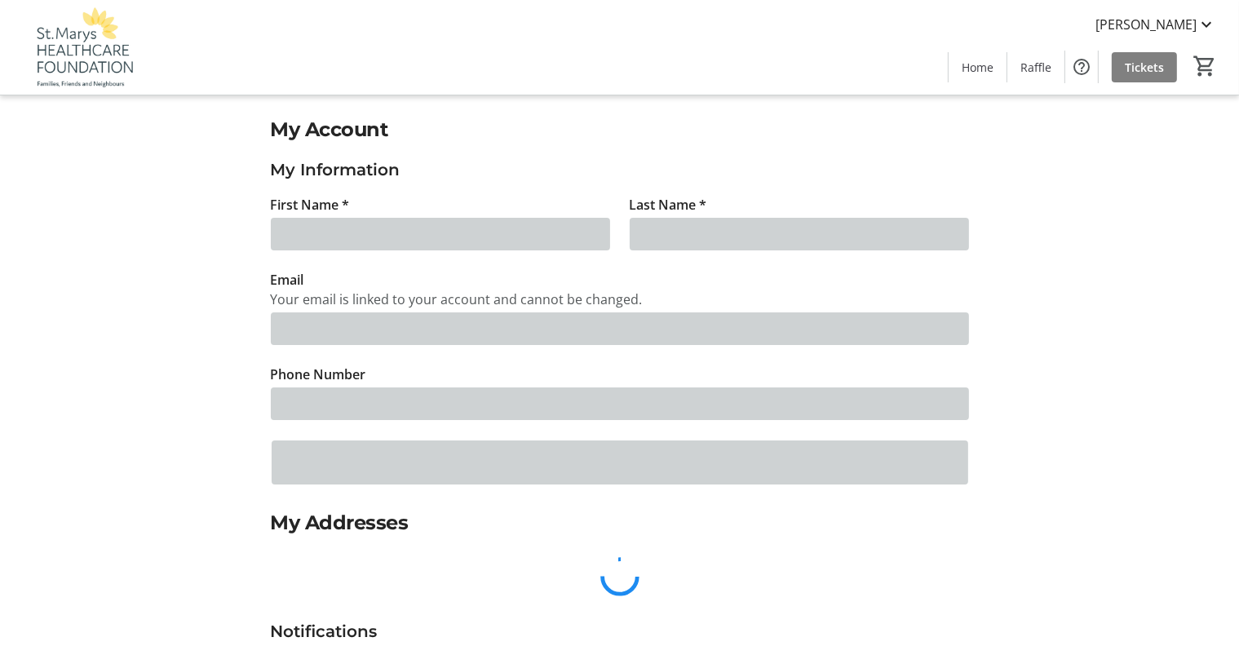
type input "[PERSON_NAME]"
type input "Iredale"
type input "[EMAIL_ADDRESS][DOMAIN_NAME]"
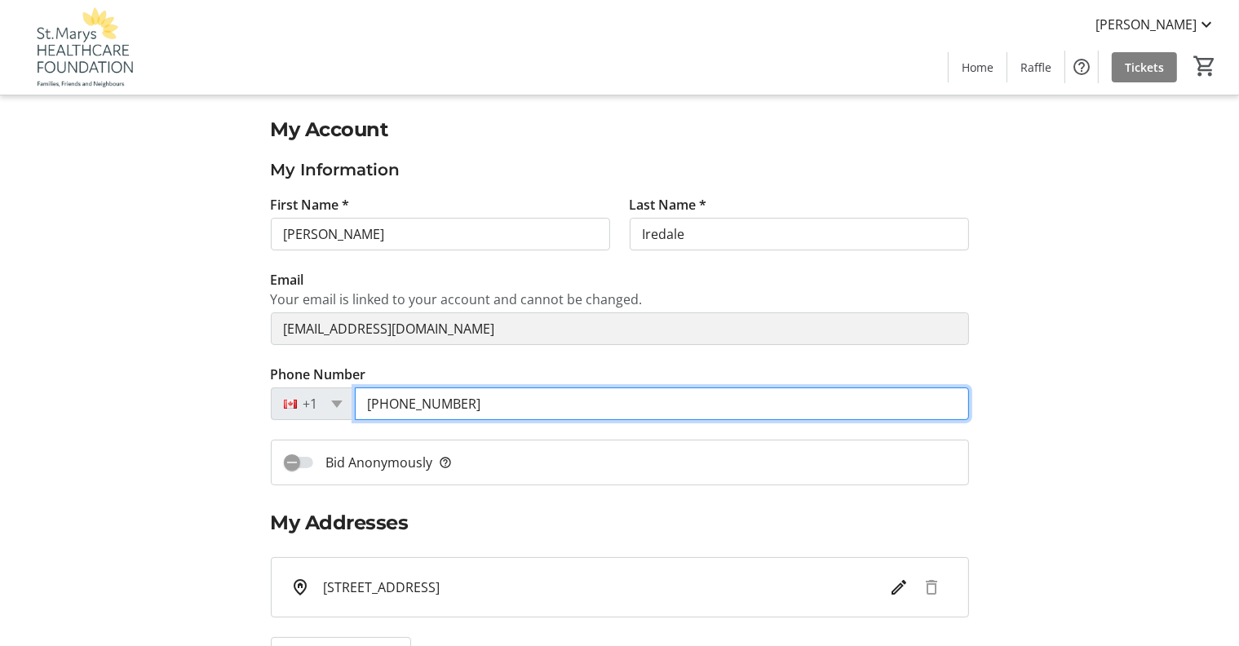
click at [403, 402] on input "[PHONE_NUMBER]" at bounding box center [662, 403] width 614 height 33
type input "[PHONE_NUMBER]"
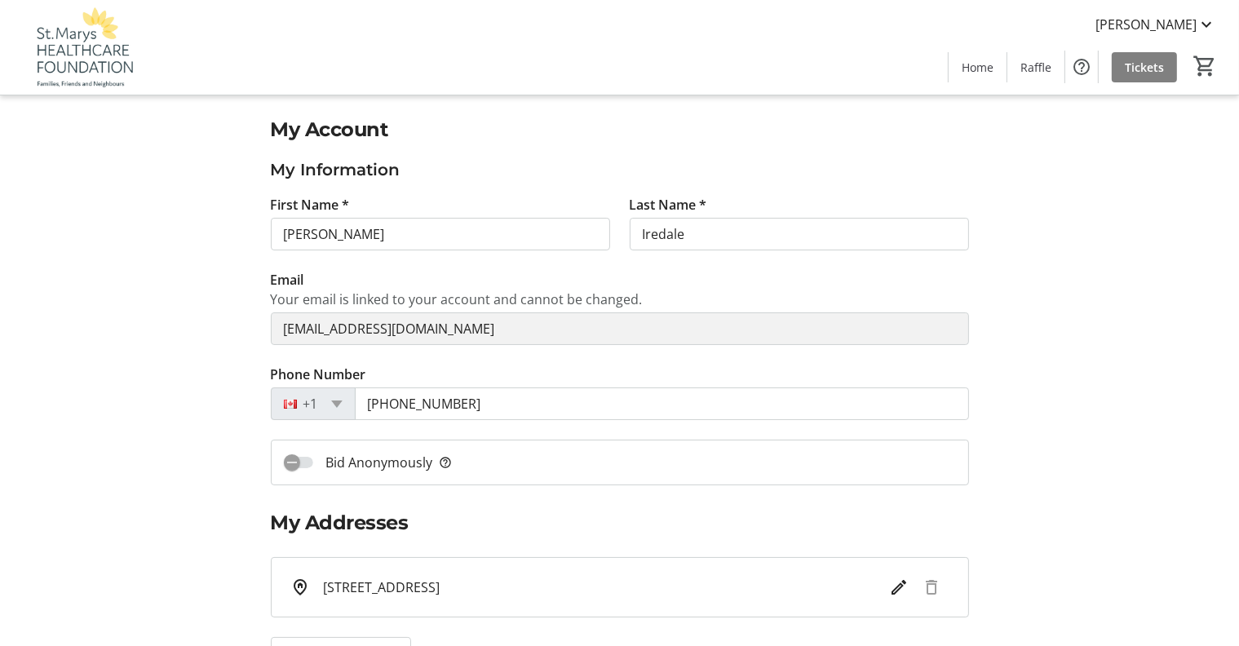
click at [1166, 473] on tr-donor-account-edit-ui "My Account My Information First Name * [PERSON_NAME] Name * Iredale Email Your …" at bounding box center [619, 571] width 1239 height 952
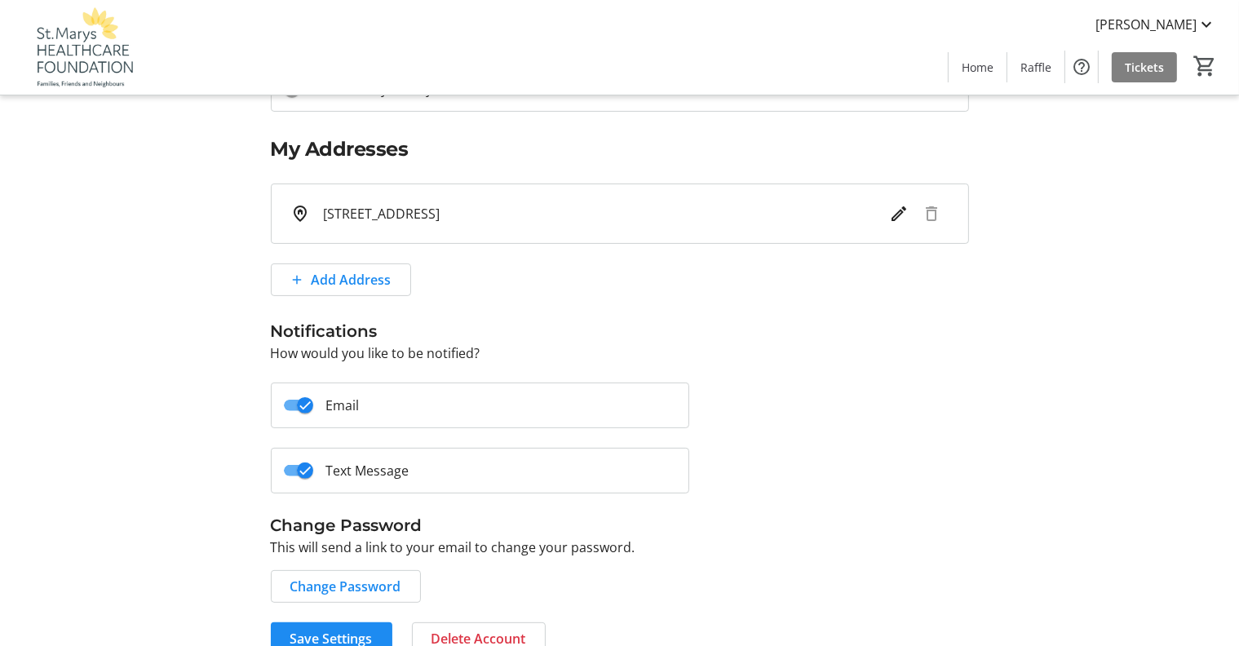
scroll to position [399, 0]
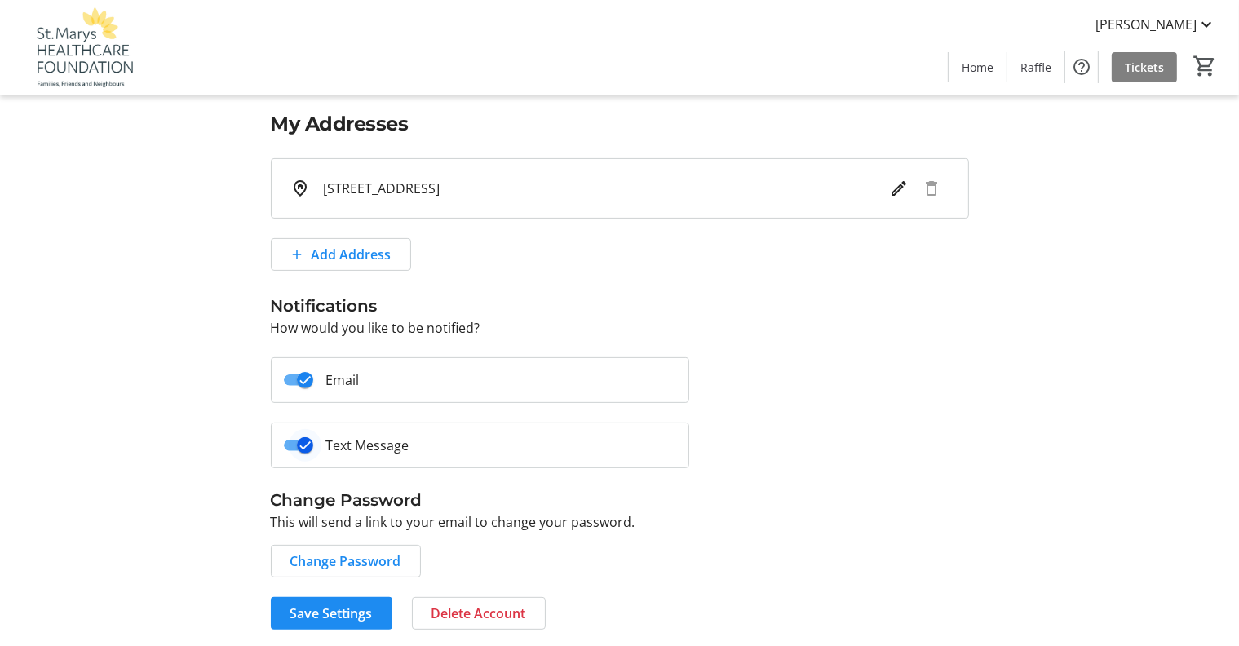
click at [305, 441] on icon "button" at bounding box center [305, 445] width 15 height 15
click at [335, 608] on span "Save Settings" at bounding box center [331, 613] width 82 height 20
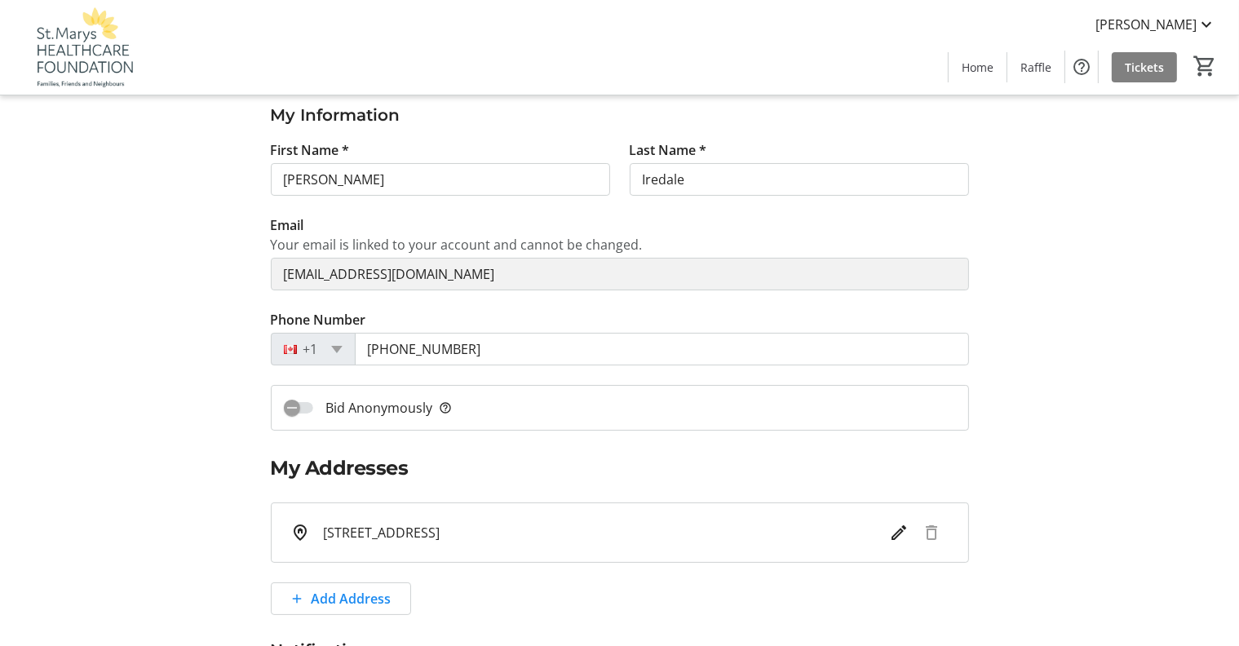
scroll to position [0, 0]
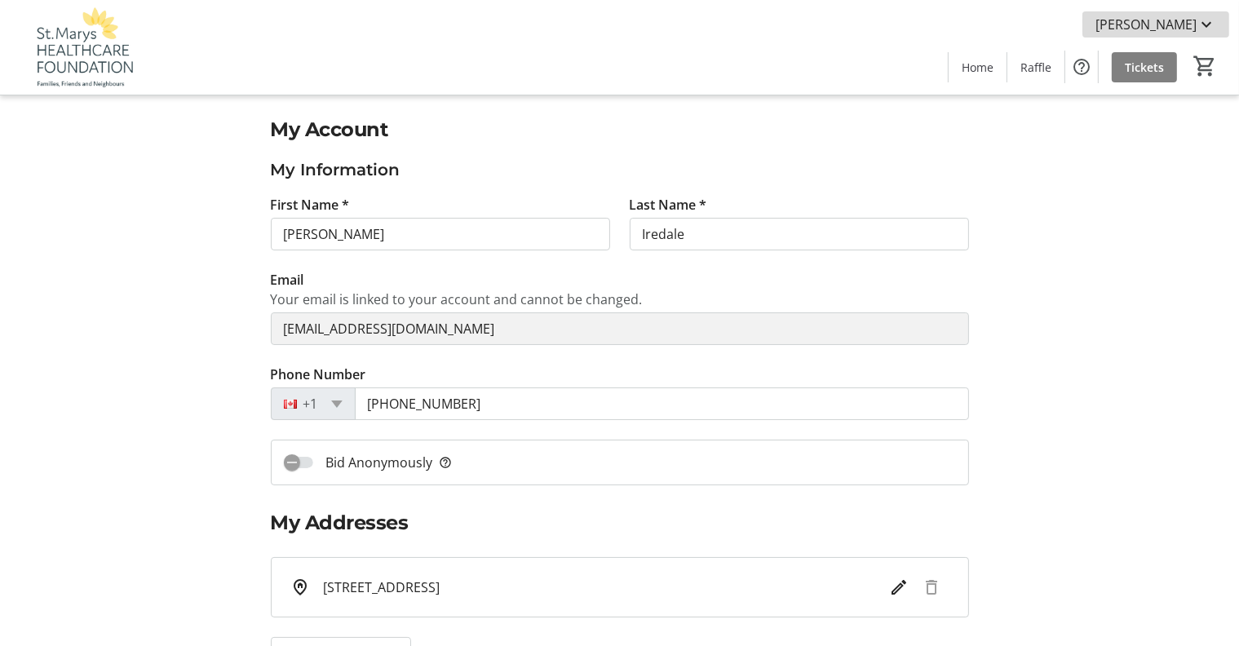
click at [1206, 21] on mat-icon at bounding box center [1206, 25] width 20 height 20
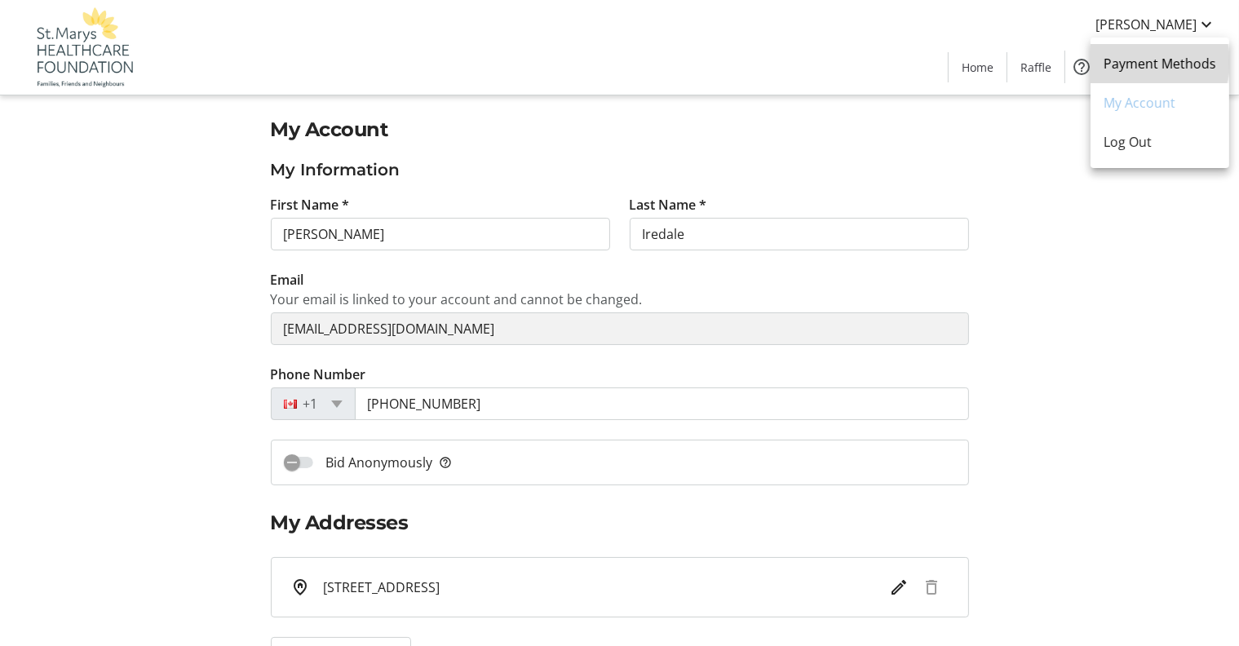
click at [1147, 62] on span "Payment Methods" at bounding box center [1159, 64] width 113 height 20
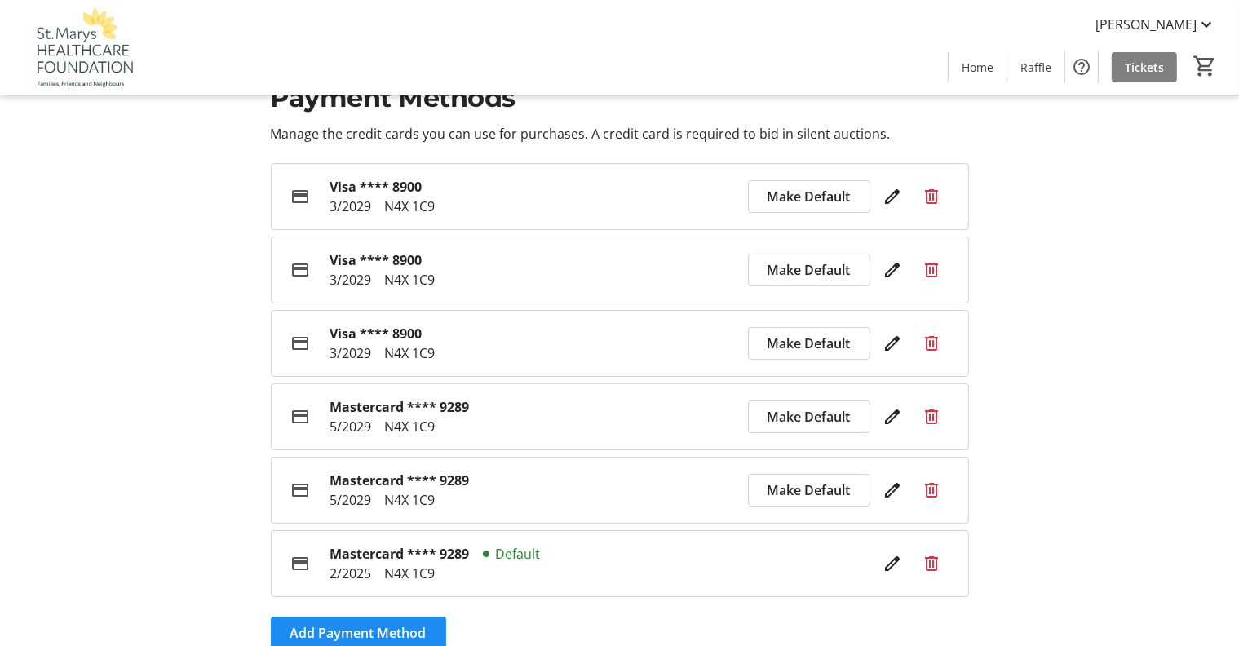
scroll to position [82, 0]
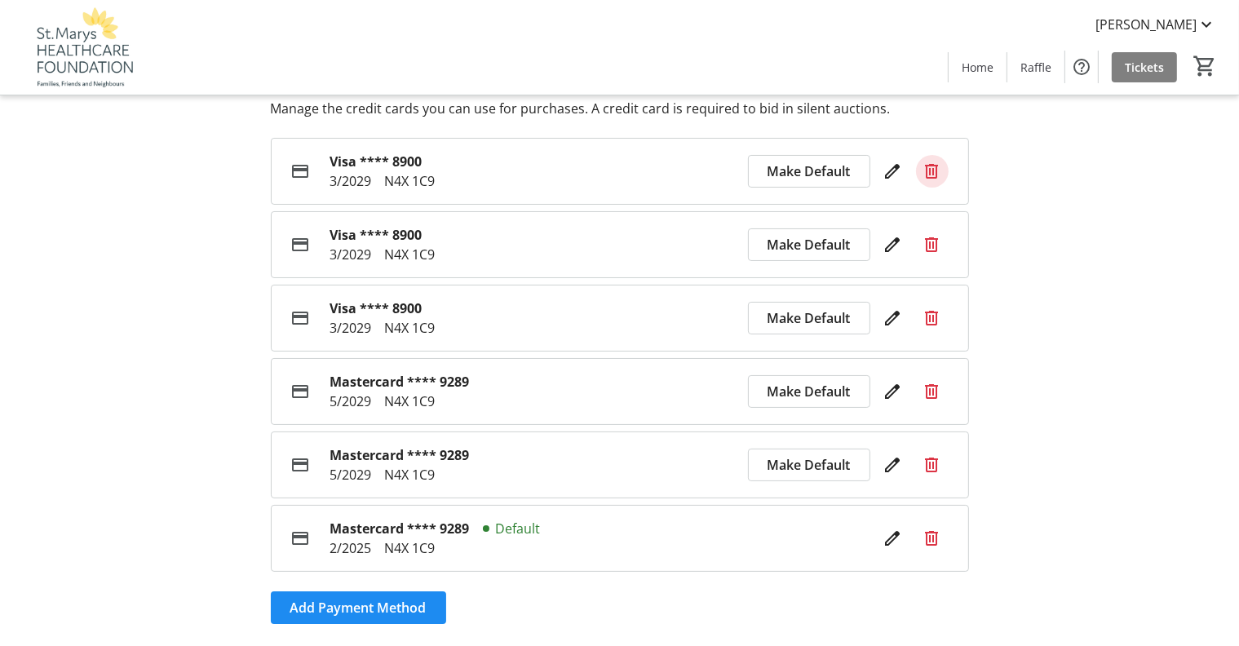
click at [934, 166] on mat-icon at bounding box center [932, 171] width 20 height 20
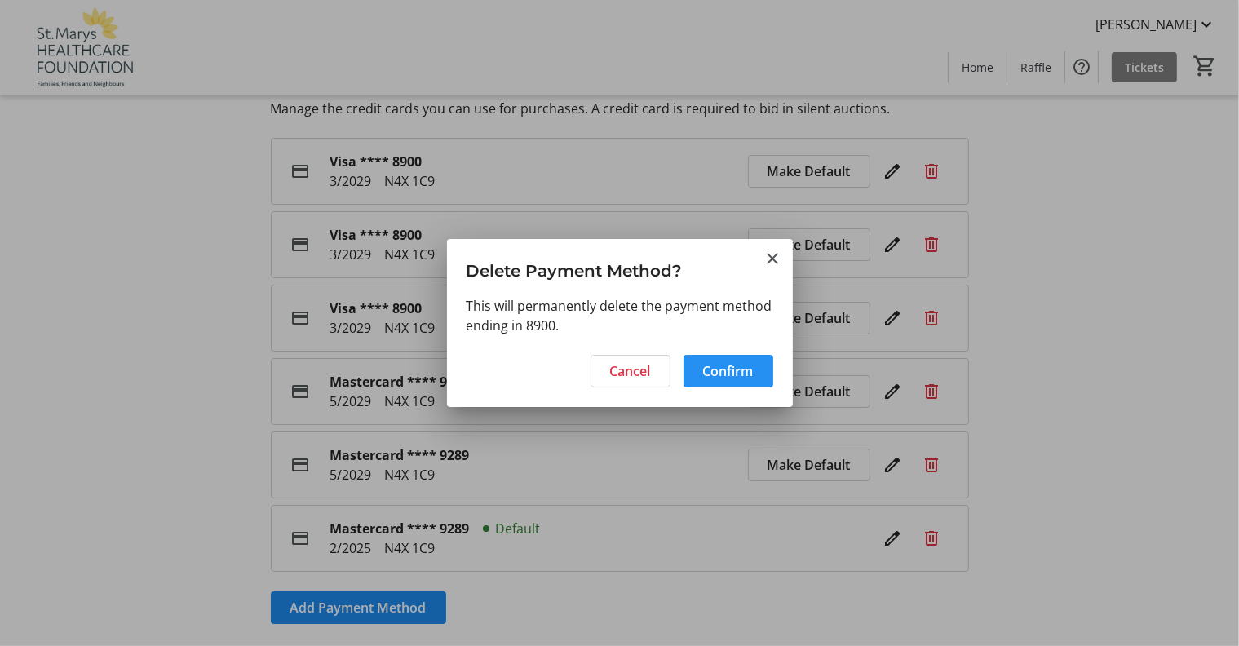
click at [724, 375] on span "Confirm" at bounding box center [728, 371] width 51 height 20
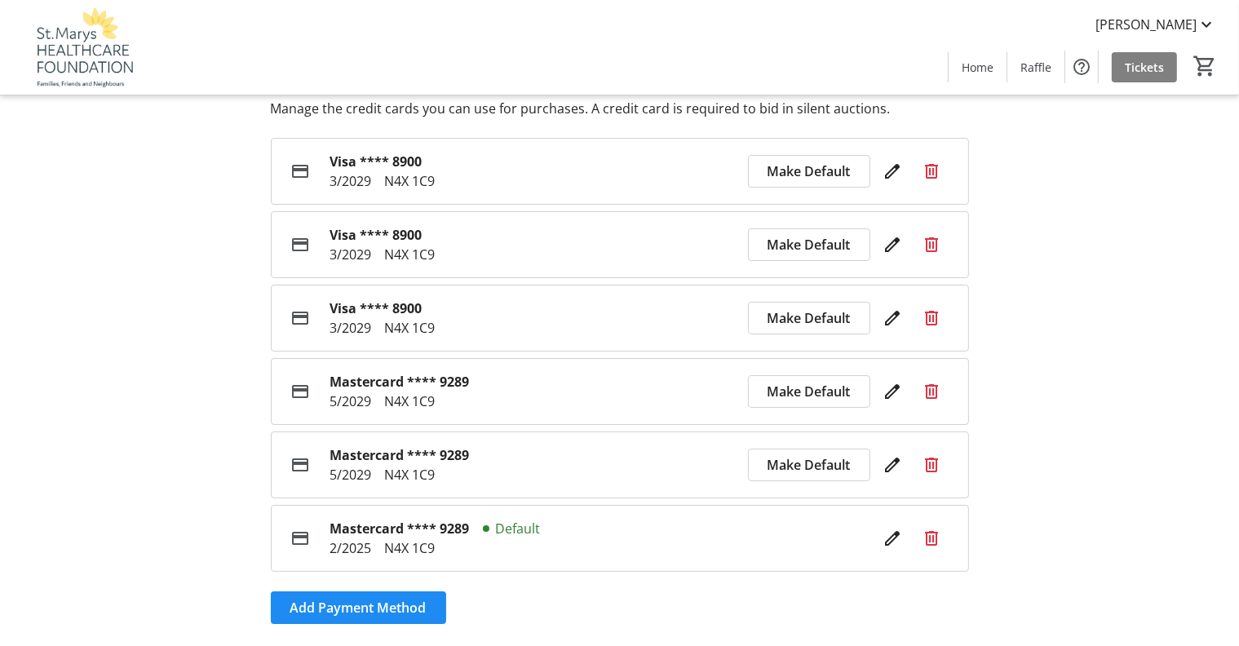
scroll to position [23, 0]
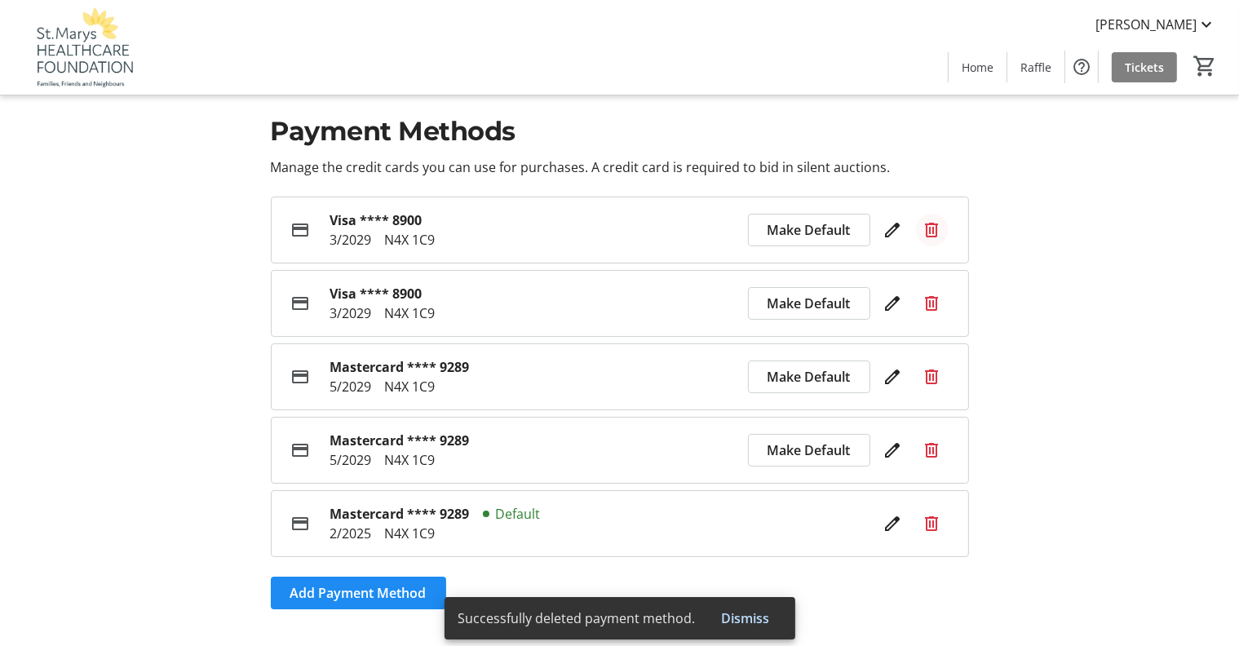
click at [927, 224] on mat-icon at bounding box center [932, 230] width 20 height 20
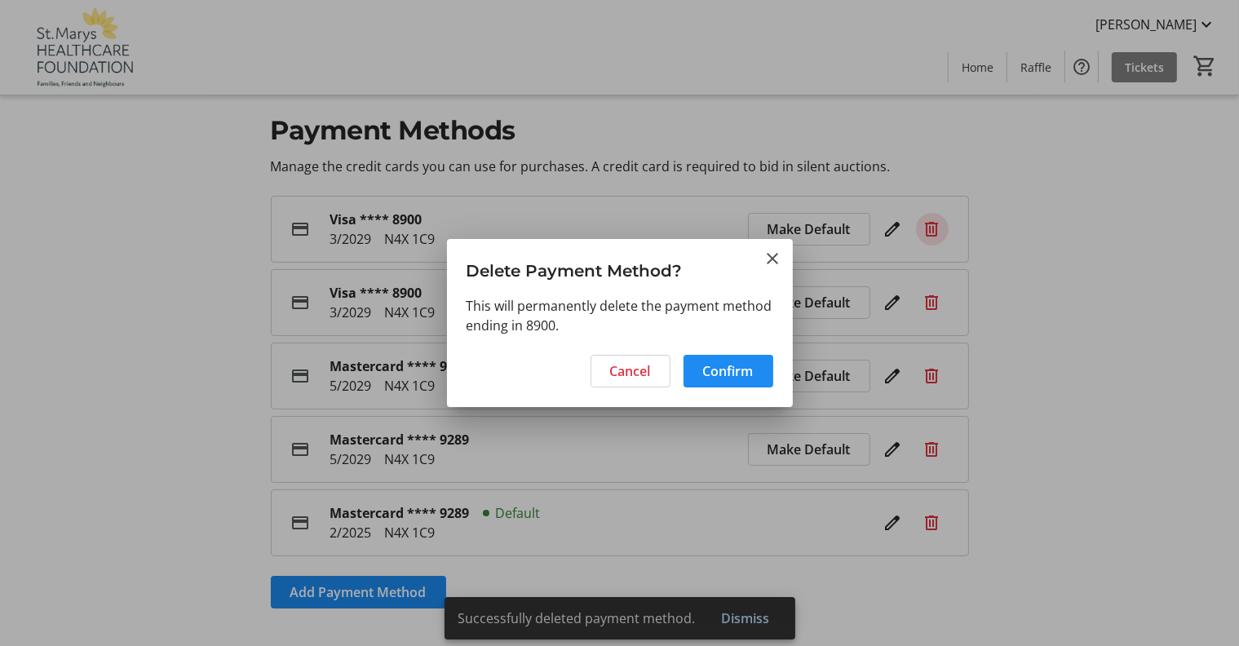
scroll to position [0, 0]
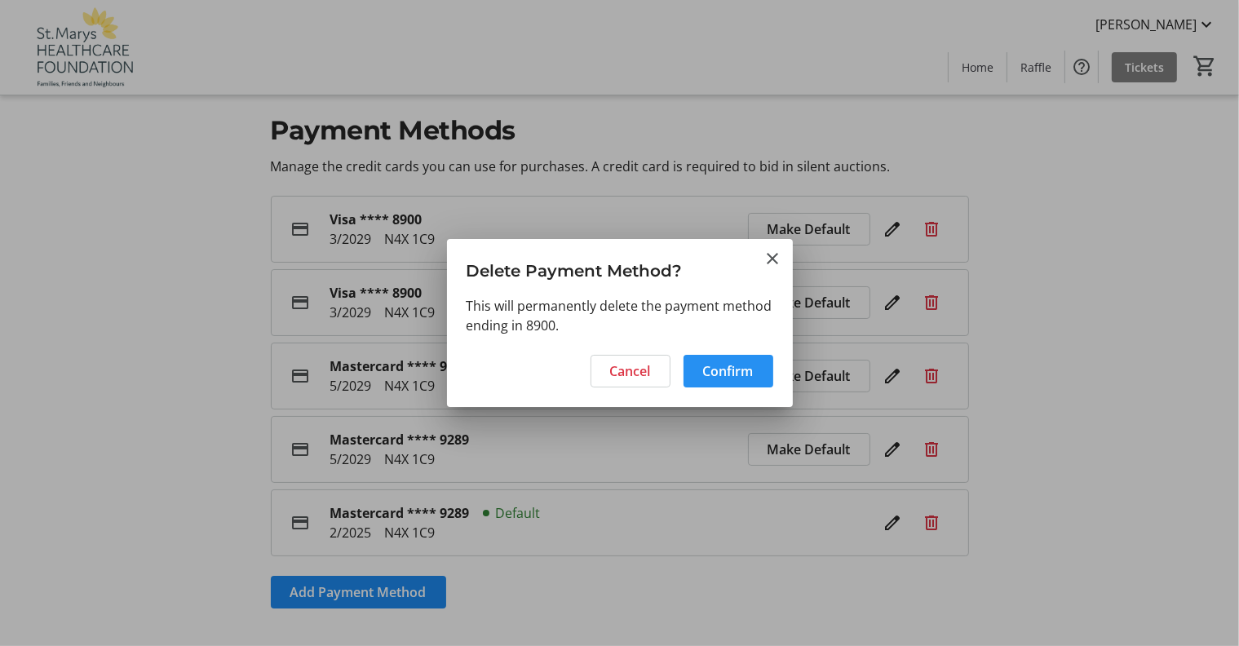
click at [718, 370] on span "Confirm" at bounding box center [728, 371] width 51 height 20
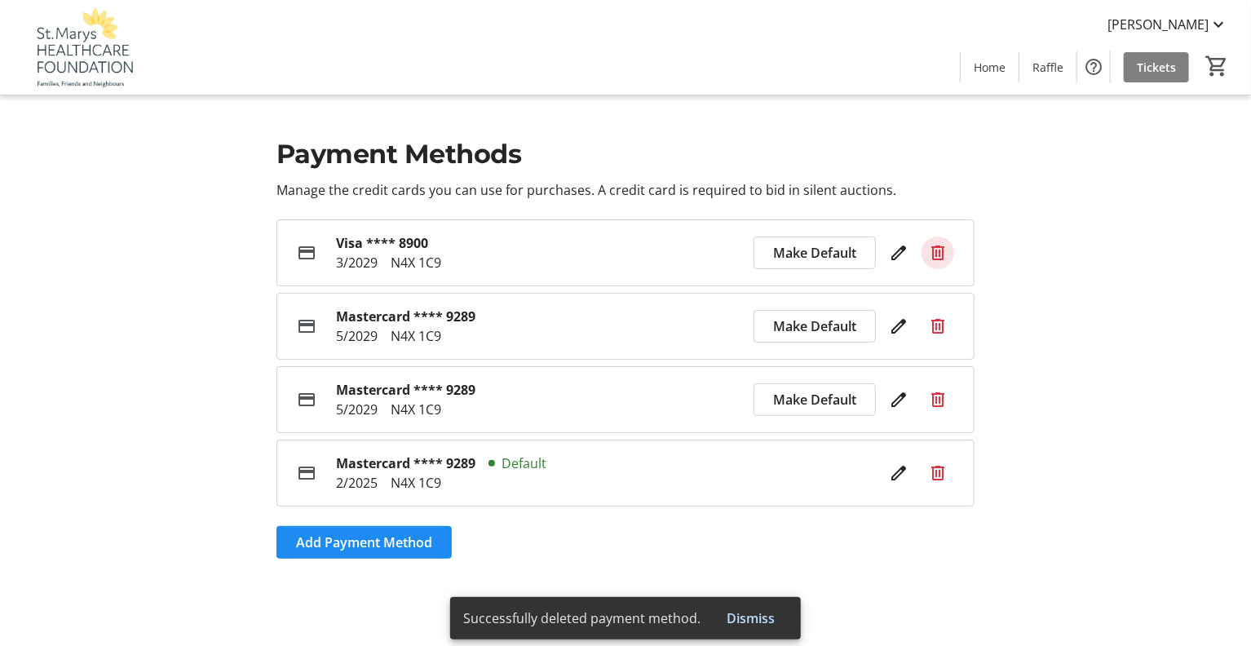
click at [936, 245] on mat-icon at bounding box center [938, 253] width 20 height 20
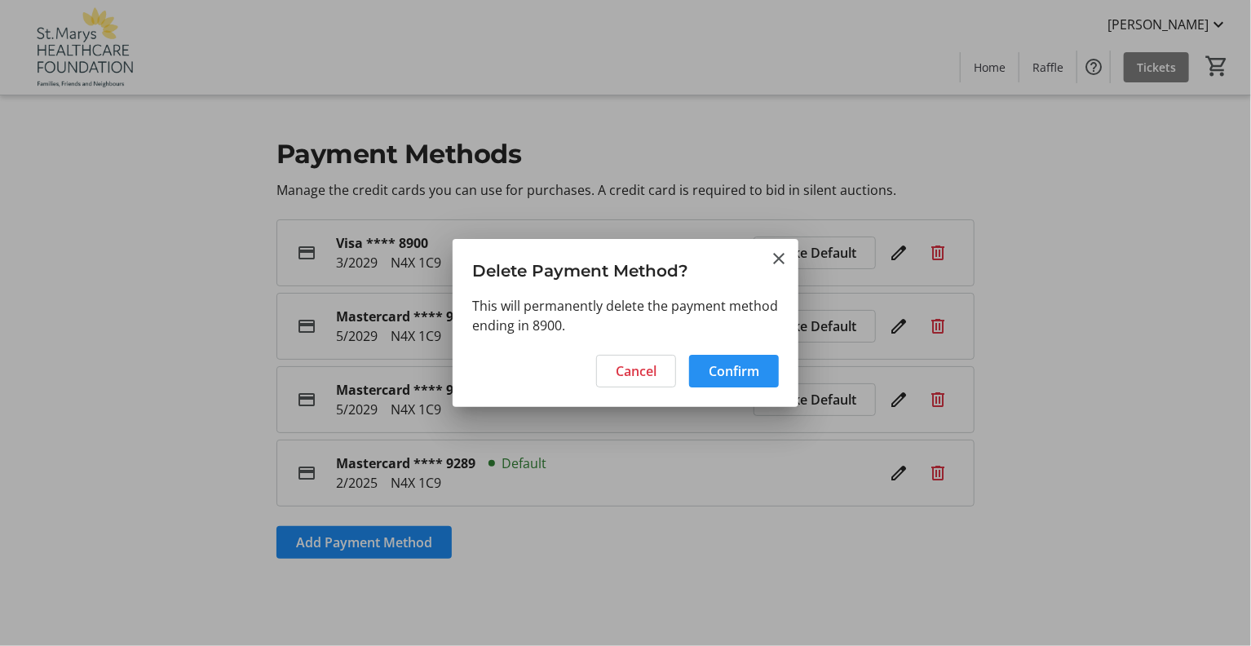
click at [758, 368] on span "Confirm" at bounding box center [734, 371] width 51 height 20
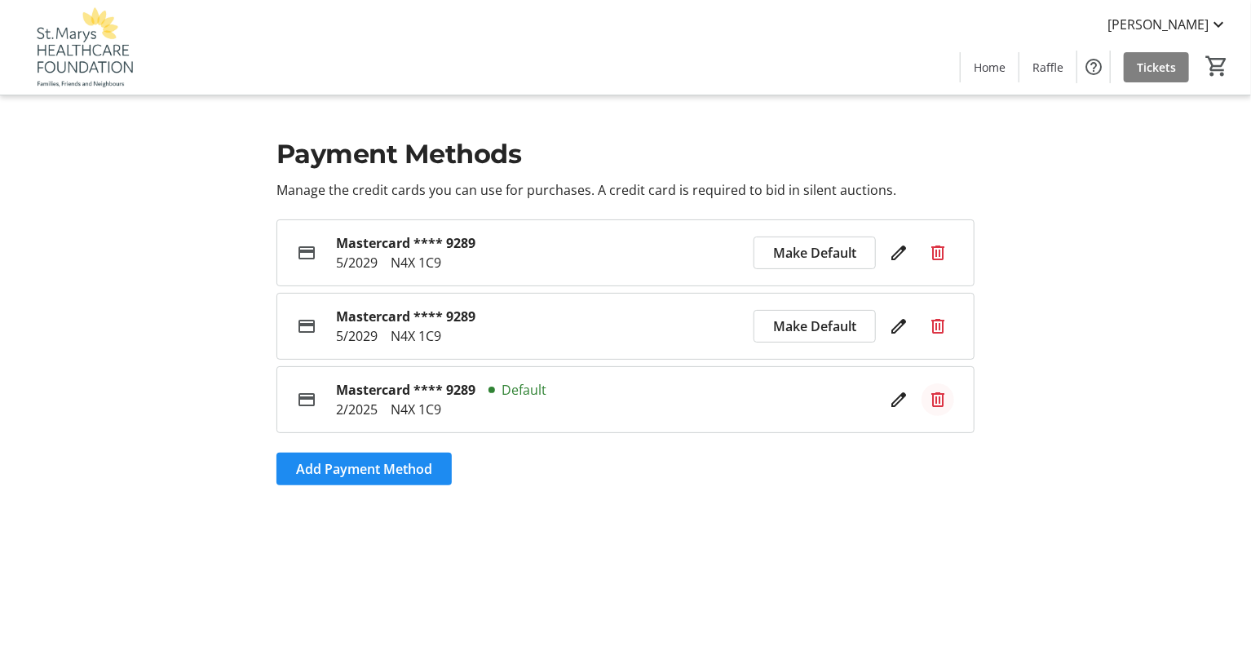
click at [938, 404] on mat-icon at bounding box center [938, 400] width 20 height 20
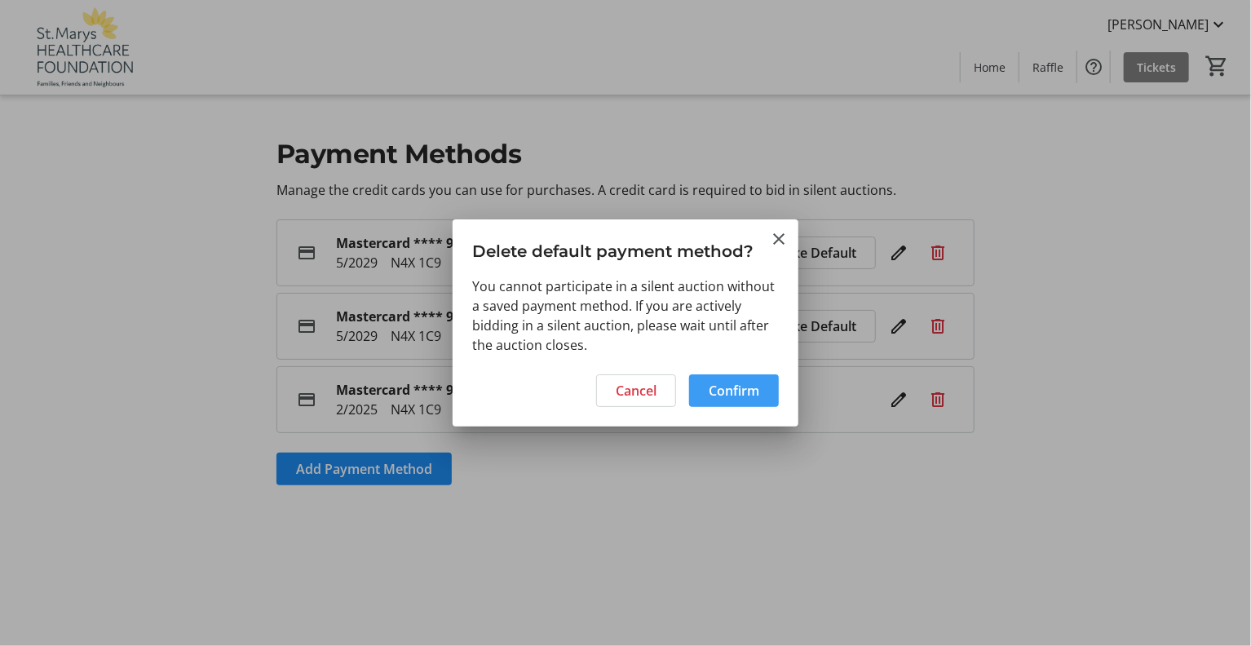
click at [762, 391] on span at bounding box center [734, 390] width 90 height 39
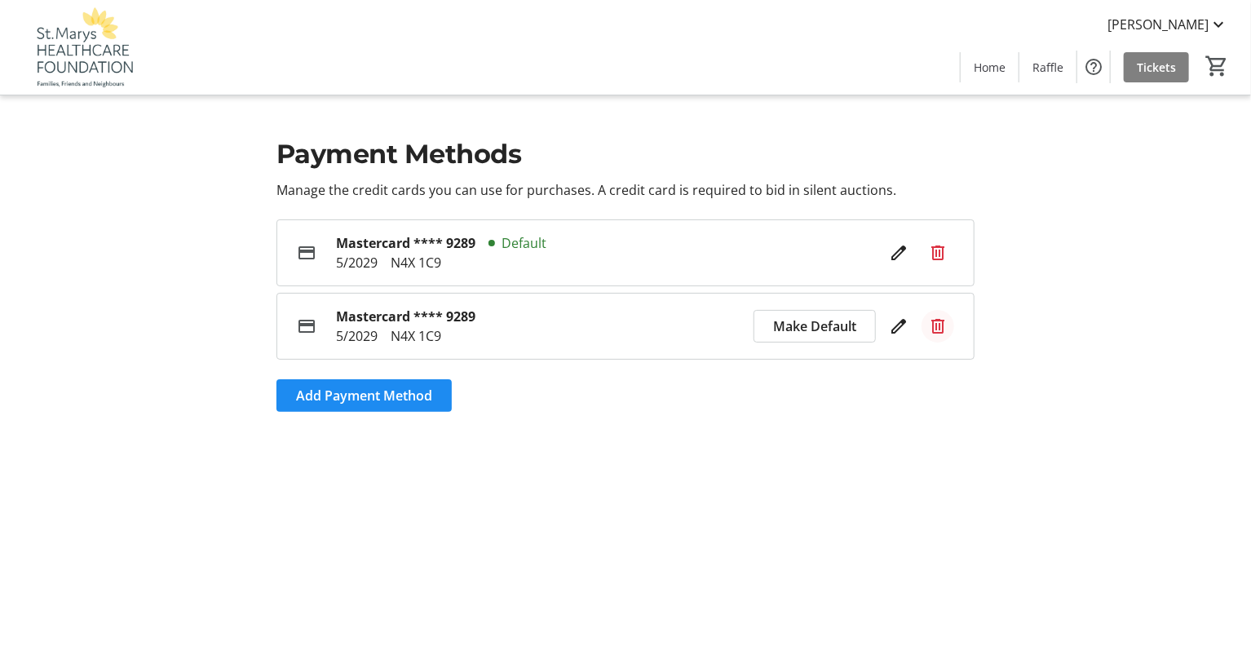
click at [938, 319] on mat-icon at bounding box center [938, 326] width 20 height 20
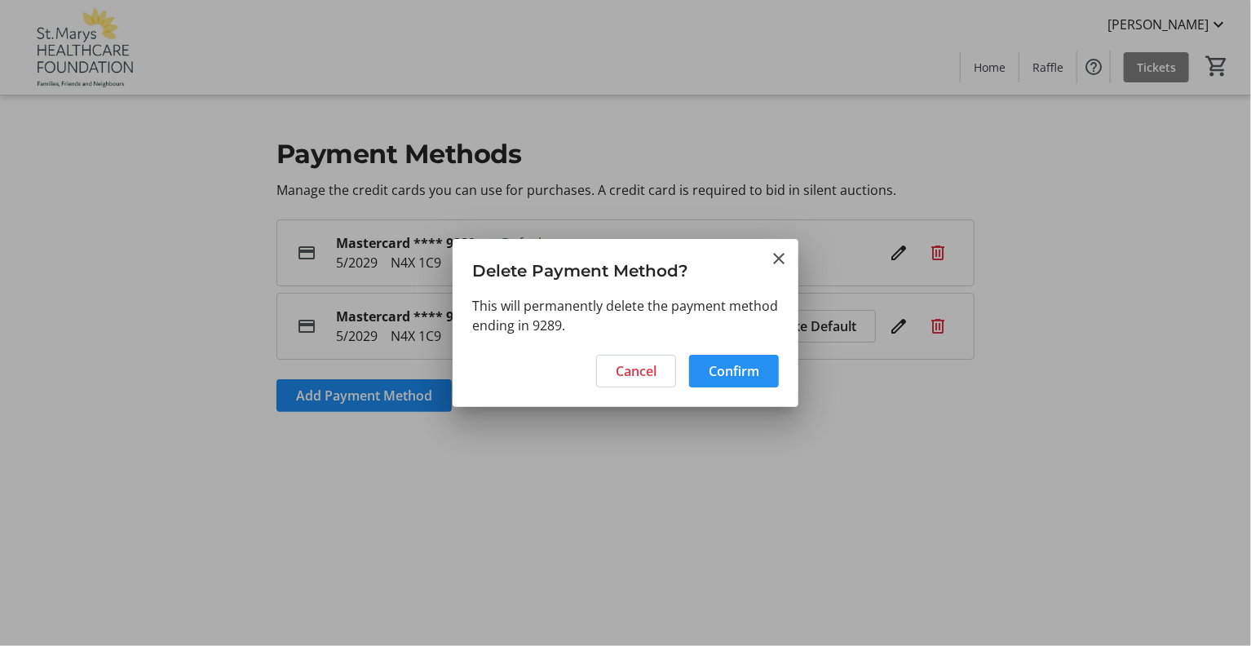
click at [750, 369] on span "Confirm" at bounding box center [734, 371] width 51 height 20
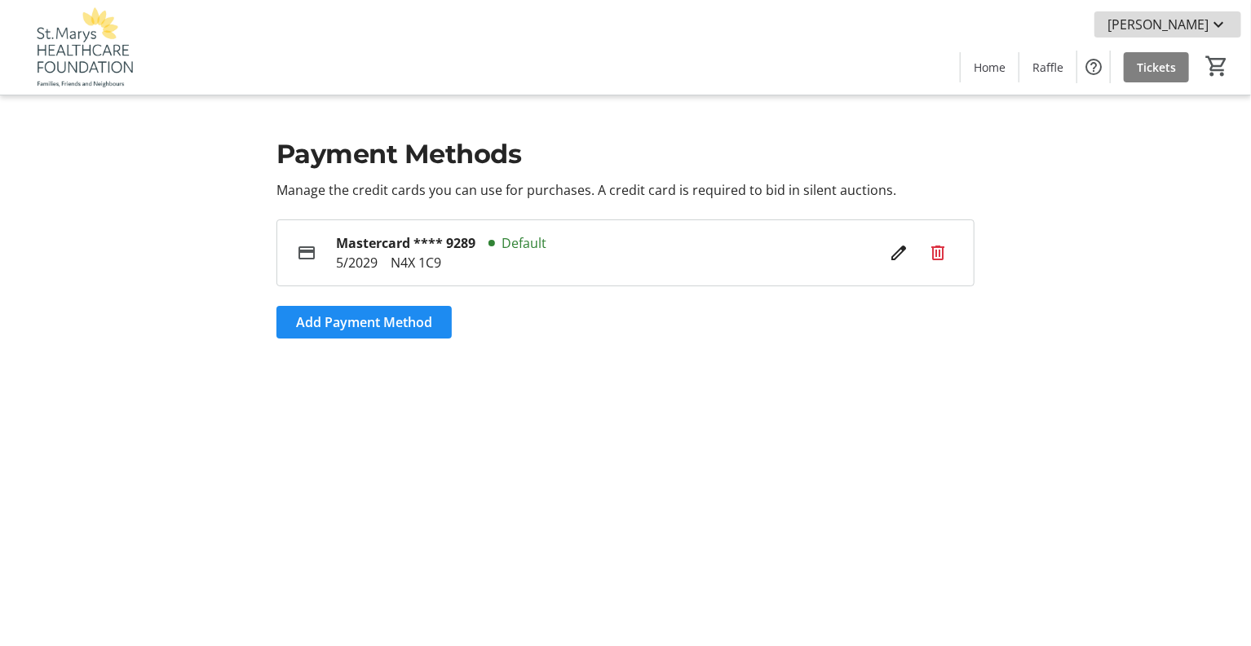
click at [1217, 20] on mat-icon at bounding box center [1218, 25] width 20 height 20
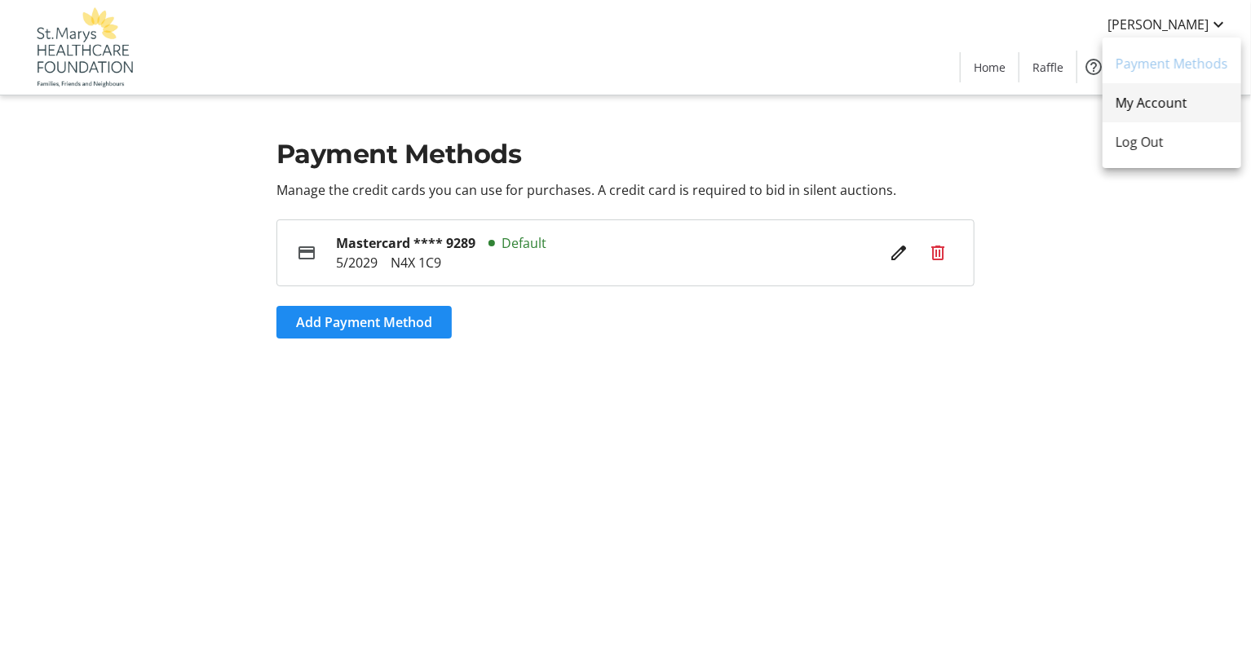
click at [1171, 101] on span "My Account" at bounding box center [1171, 103] width 113 height 20
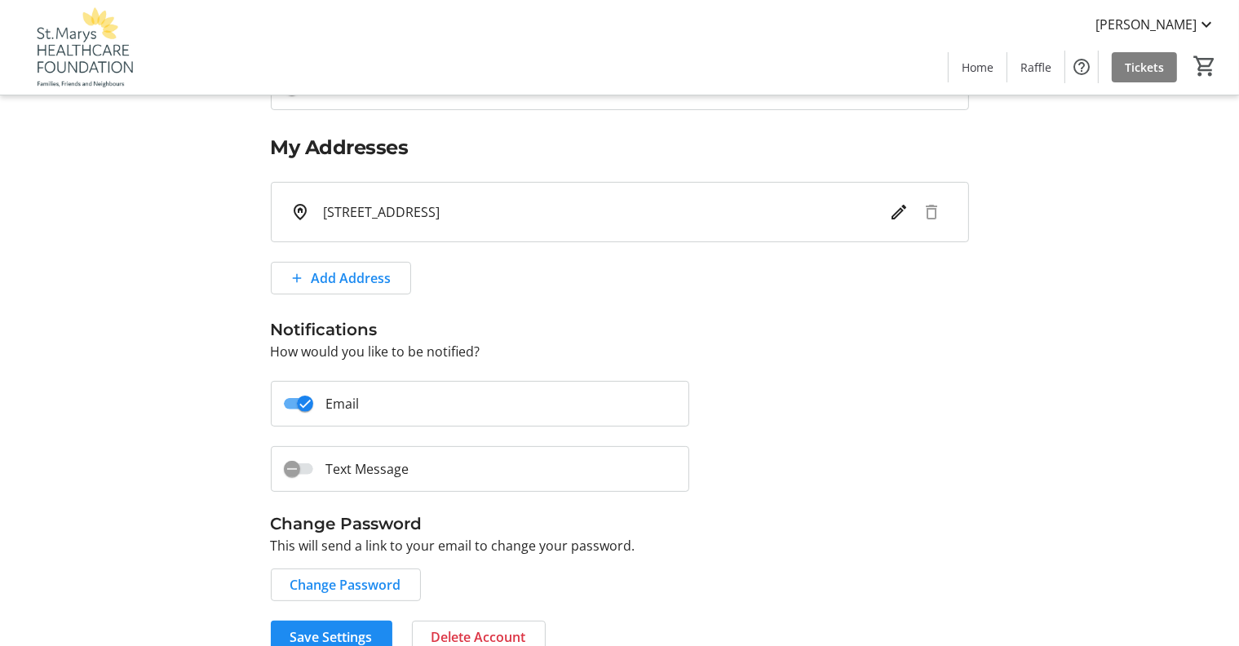
scroll to position [399, 0]
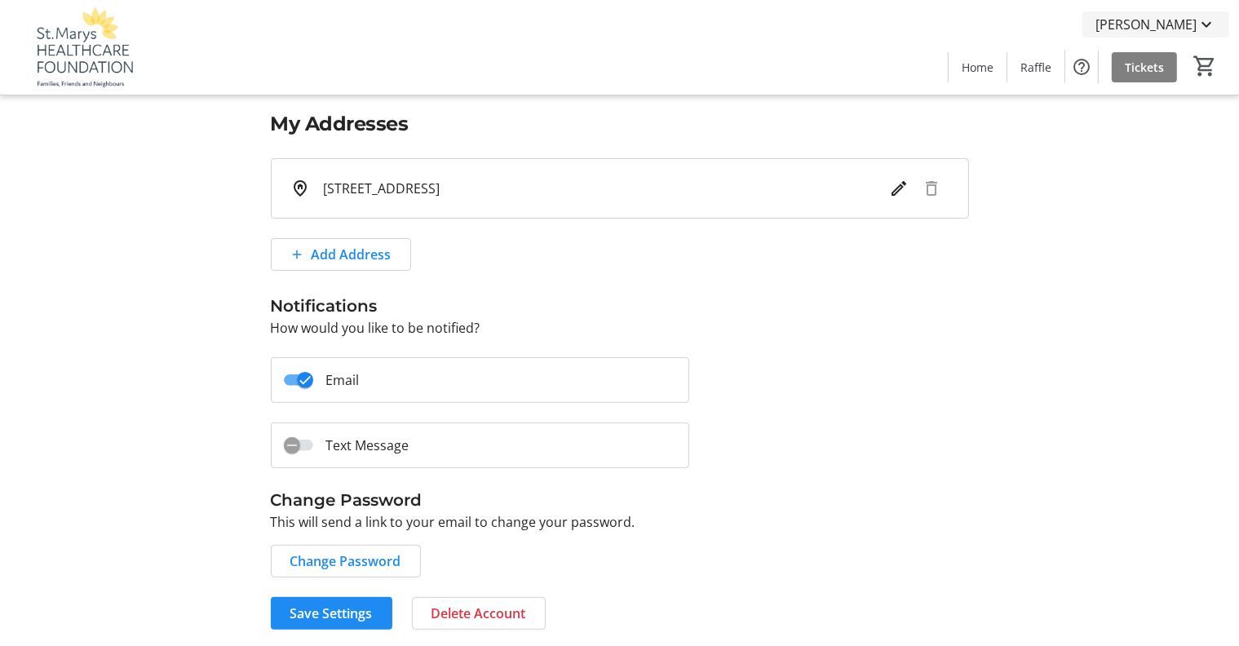
click at [1206, 19] on mat-icon at bounding box center [1206, 25] width 20 height 20
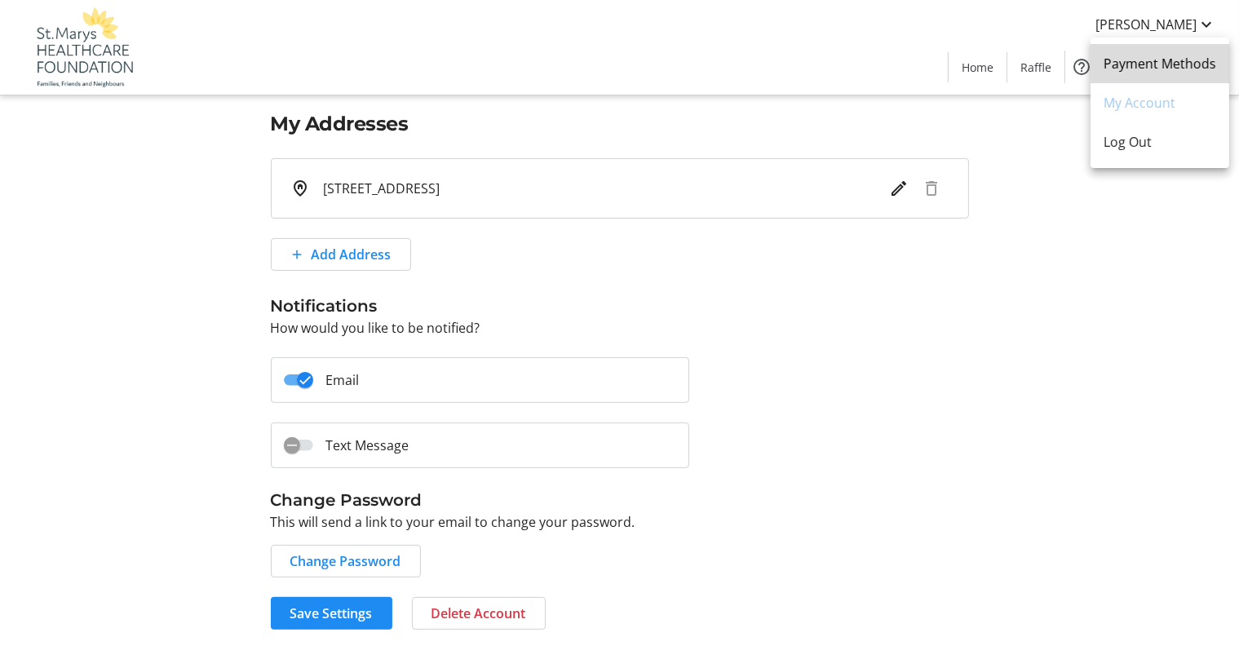
click at [1181, 64] on span "Payment Methods" at bounding box center [1159, 64] width 113 height 20
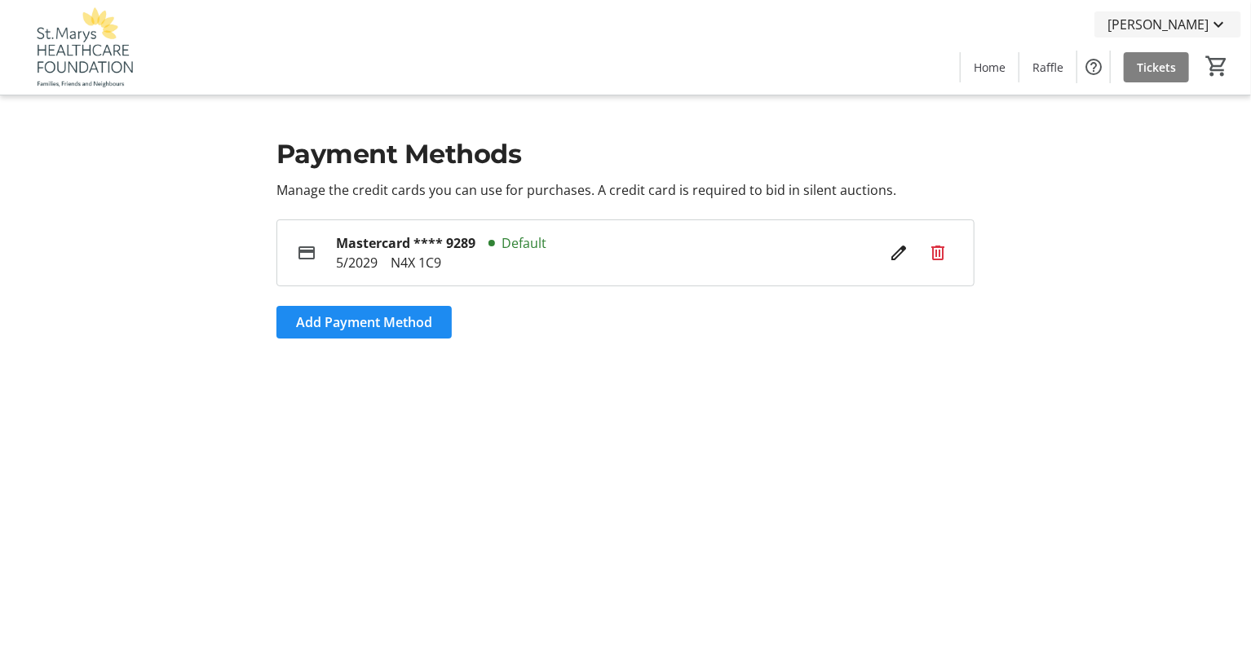
click at [1217, 29] on mat-icon at bounding box center [1218, 25] width 20 height 20
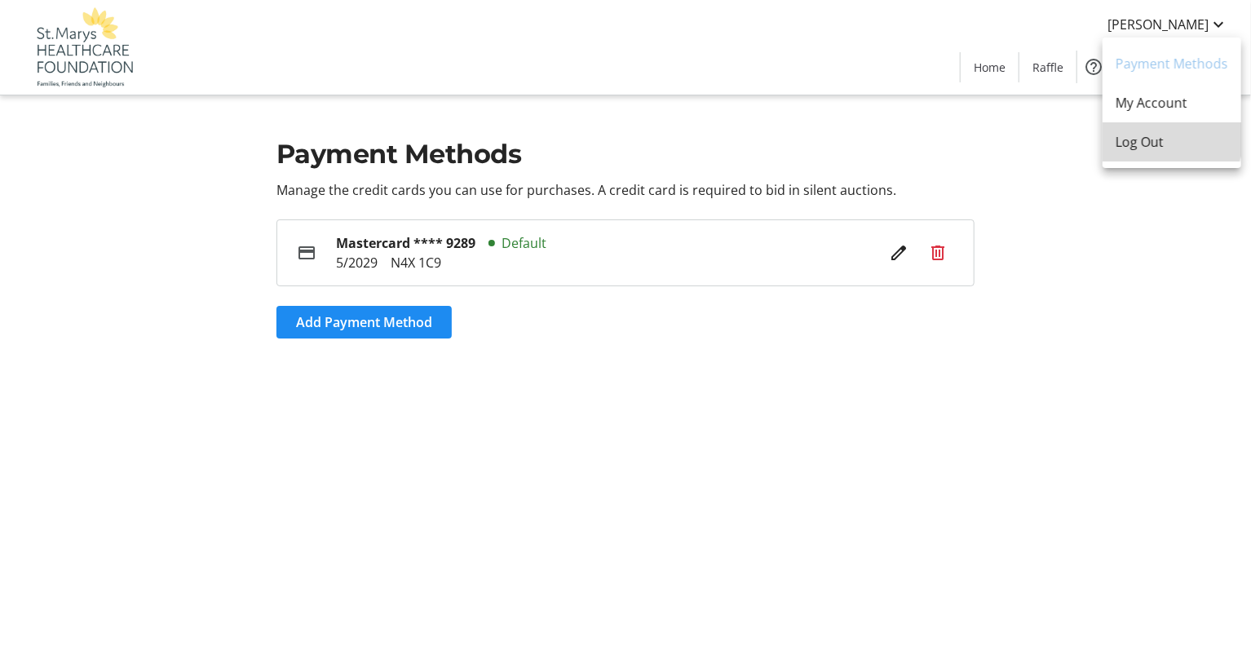
click at [1163, 136] on span "Log Out" at bounding box center [1171, 142] width 113 height 20
